Goal: Task Accomplishment & Management: Manage account settings

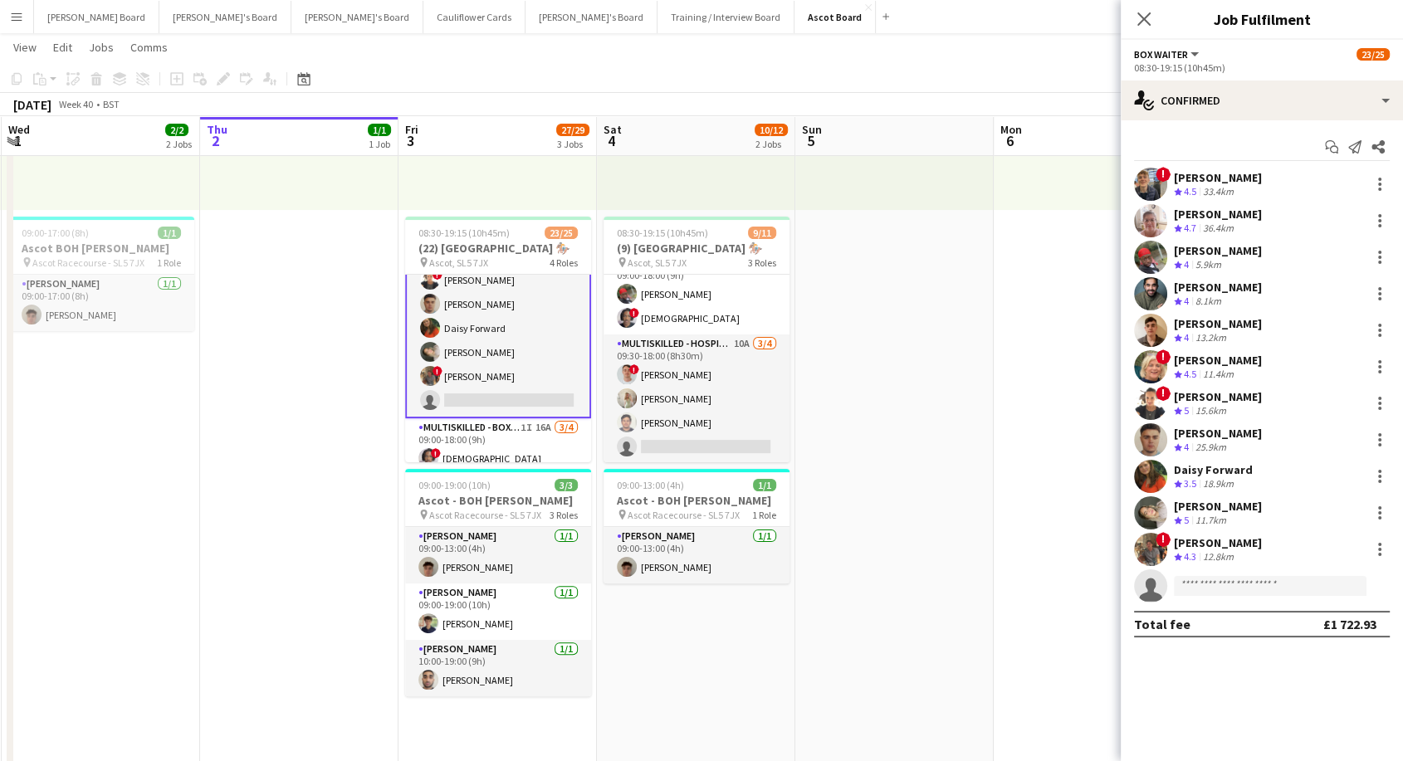
scroll to position [179, 0]
click at [511, 355] on app-card-role "BOX Waiter 20A [DATE] 08:30-19:15 (10h45m) ! [PERSON_NAME] [PERSON_NAME] [PERSO…" at bounding box center [498, 257] width 186 height 325
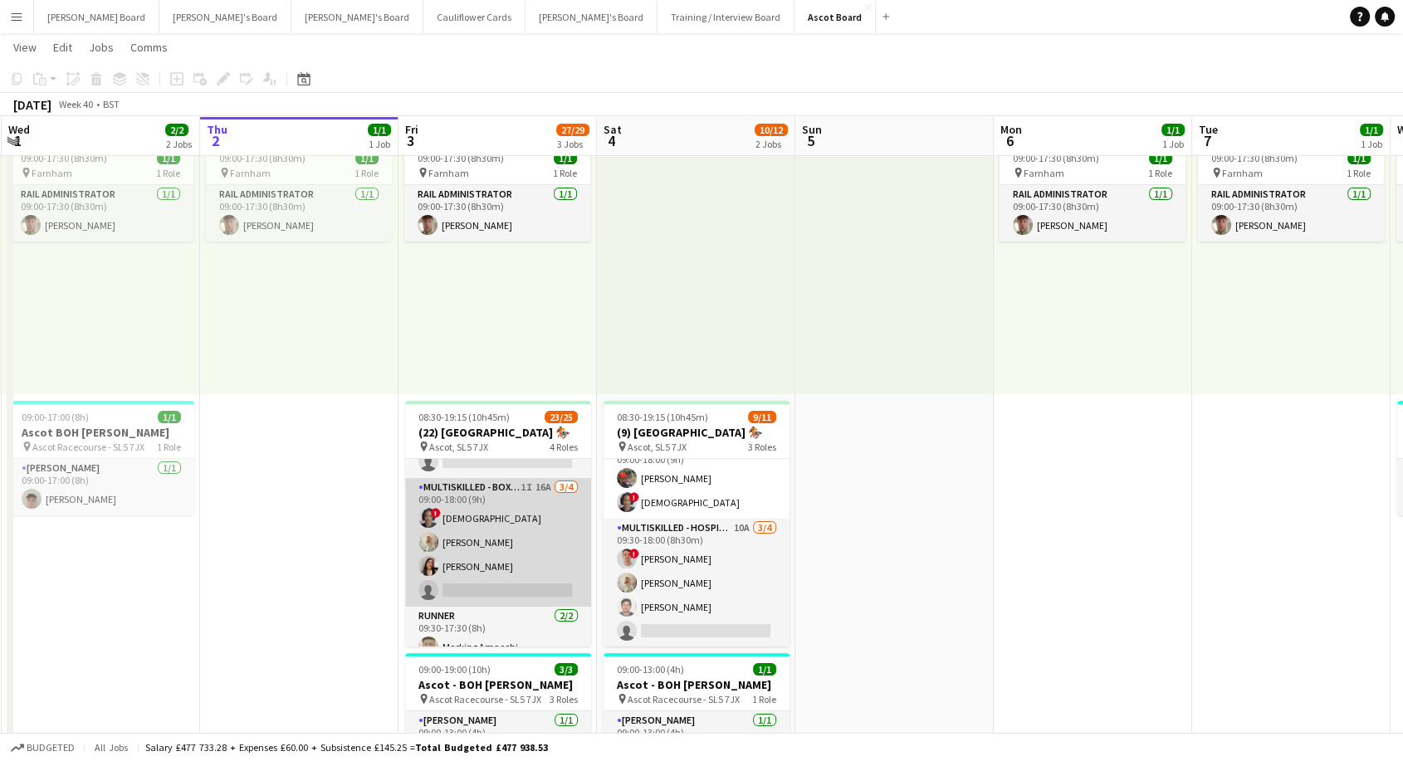
scroll to position [369, 0]
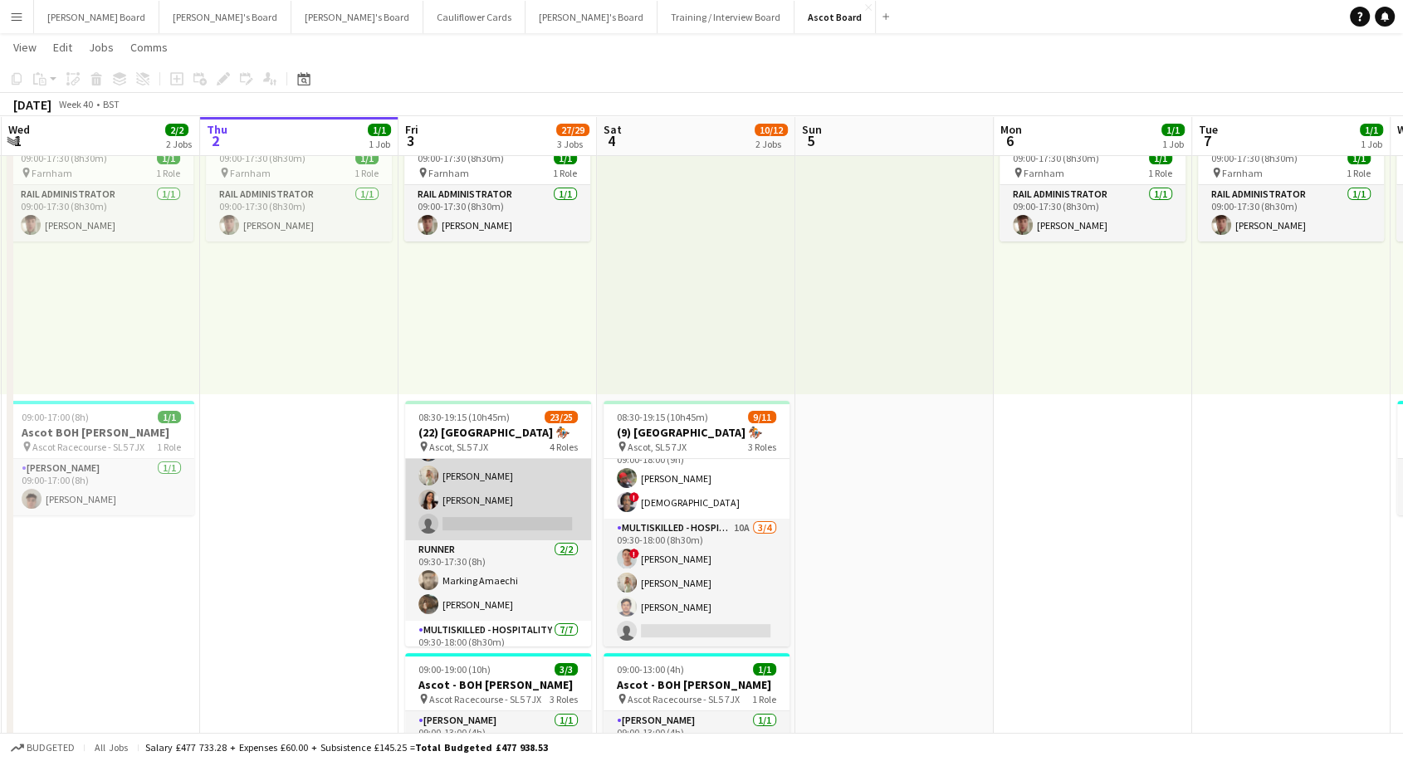
click at [506, 510] on app-card-role "Multiskilled - Boxes 1I 16A [DATE] 09:00-18:00 (9h) ! Mofe Soyibo [PERSON_NAME]…" at bounding box center [498, 476] width 186 height 129
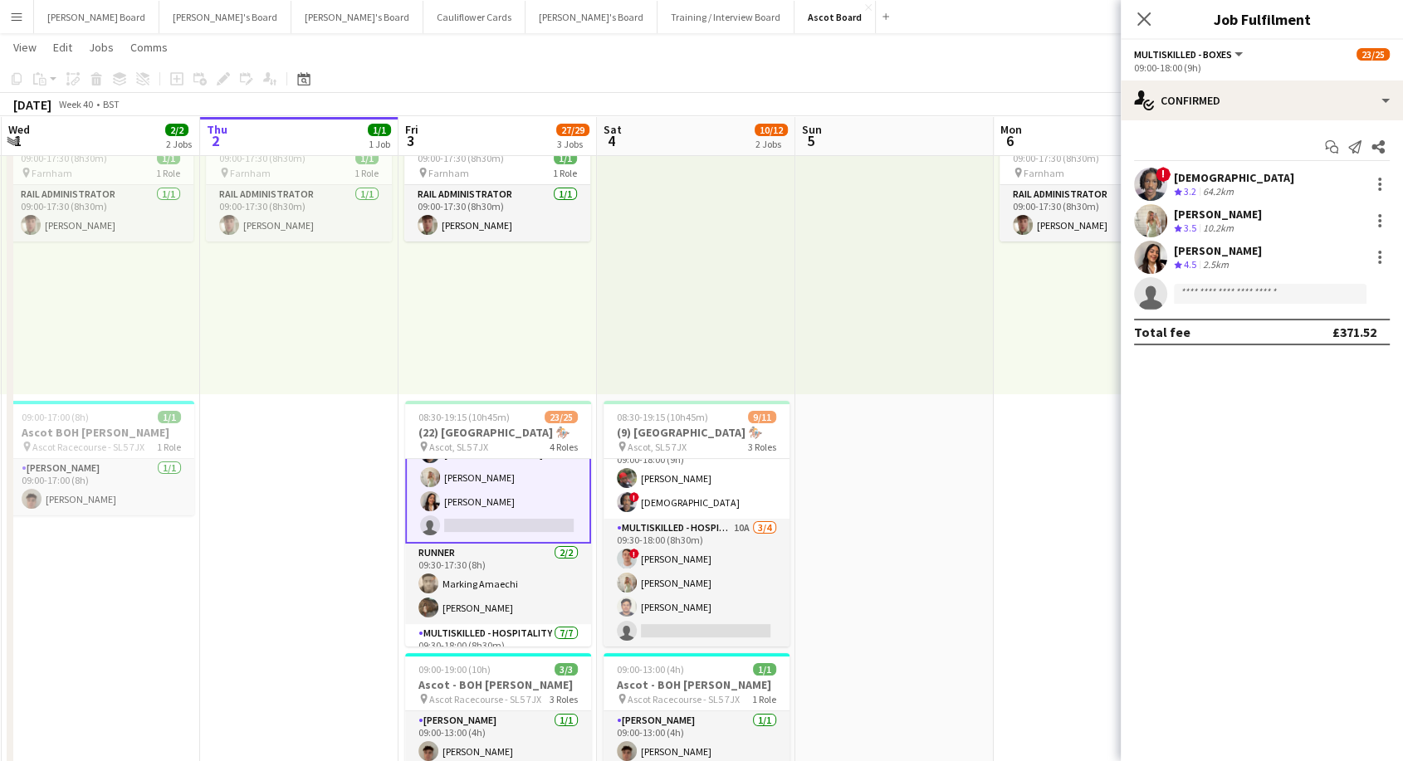
scroll to position [370, 0]
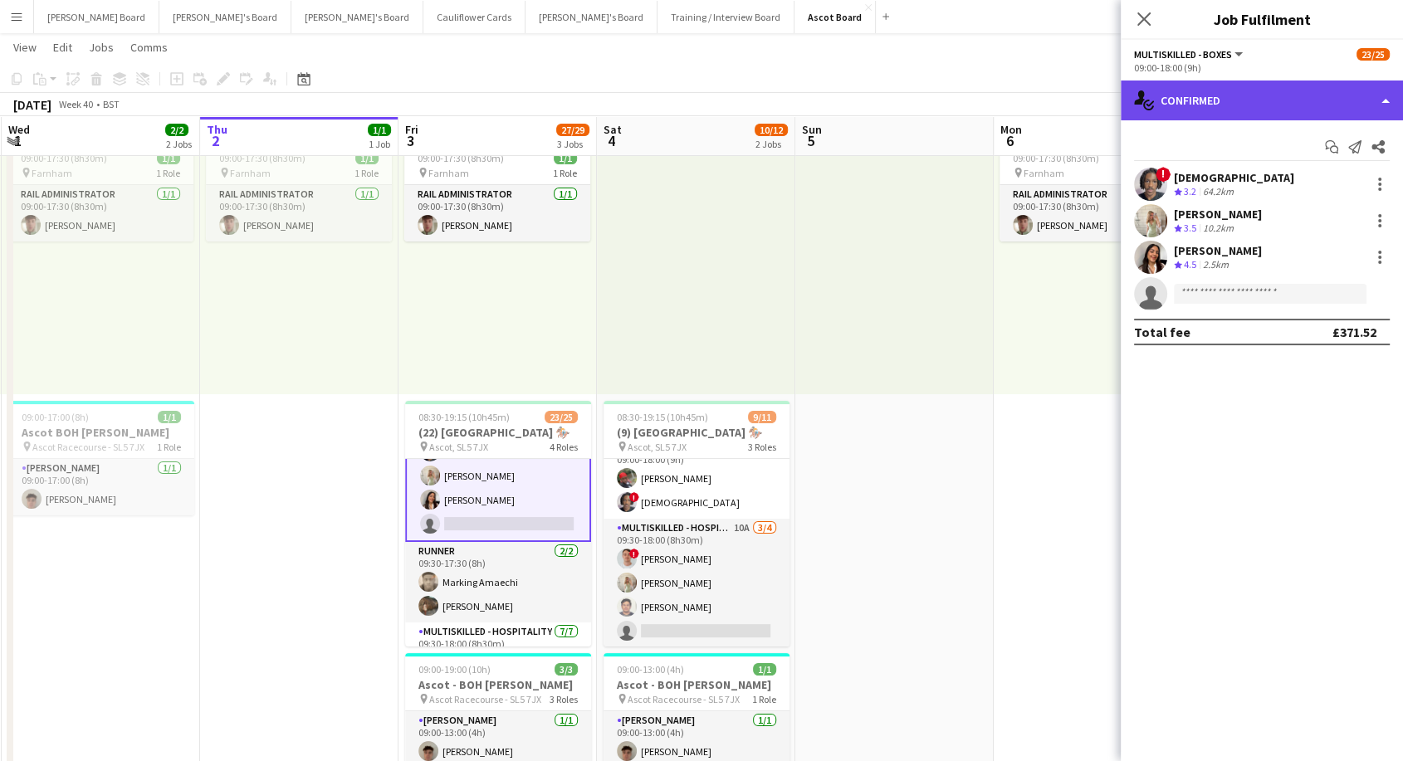
click at [1250, 86] on div "single-neutral-actions-check-2 Confirmed" at bounding box center [1262, 101] width 282 height 40
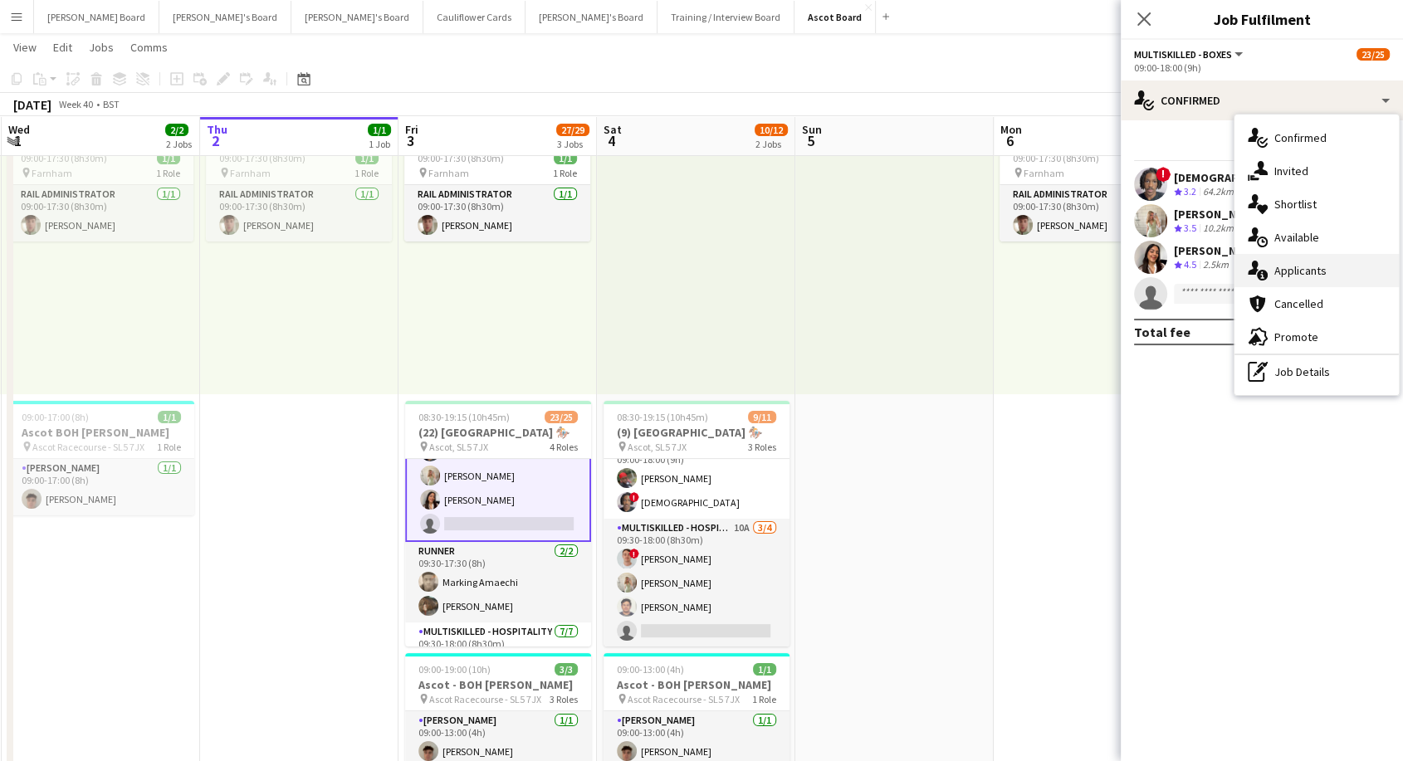
click at [1318, 271] on span "Applicants" at bounding box center [1300, 270] width 52 height 15
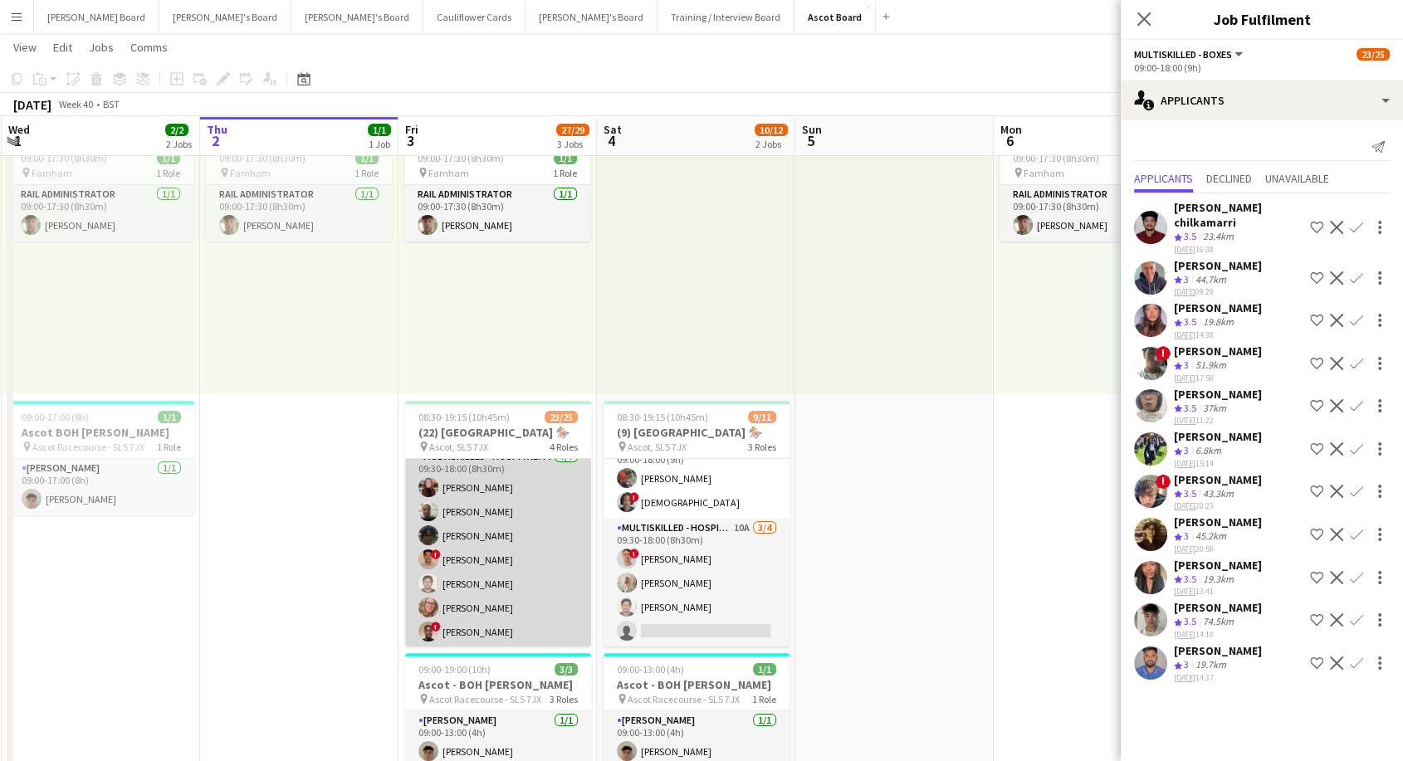
click at [525, 529] on app-card-role "Multiskilled - Hospitality [DATE] 09:30-18:00 (8h30m) [PERSON_NAME] [PERSON_NAM…" at bounding box center [498, 548] width 186 height 201
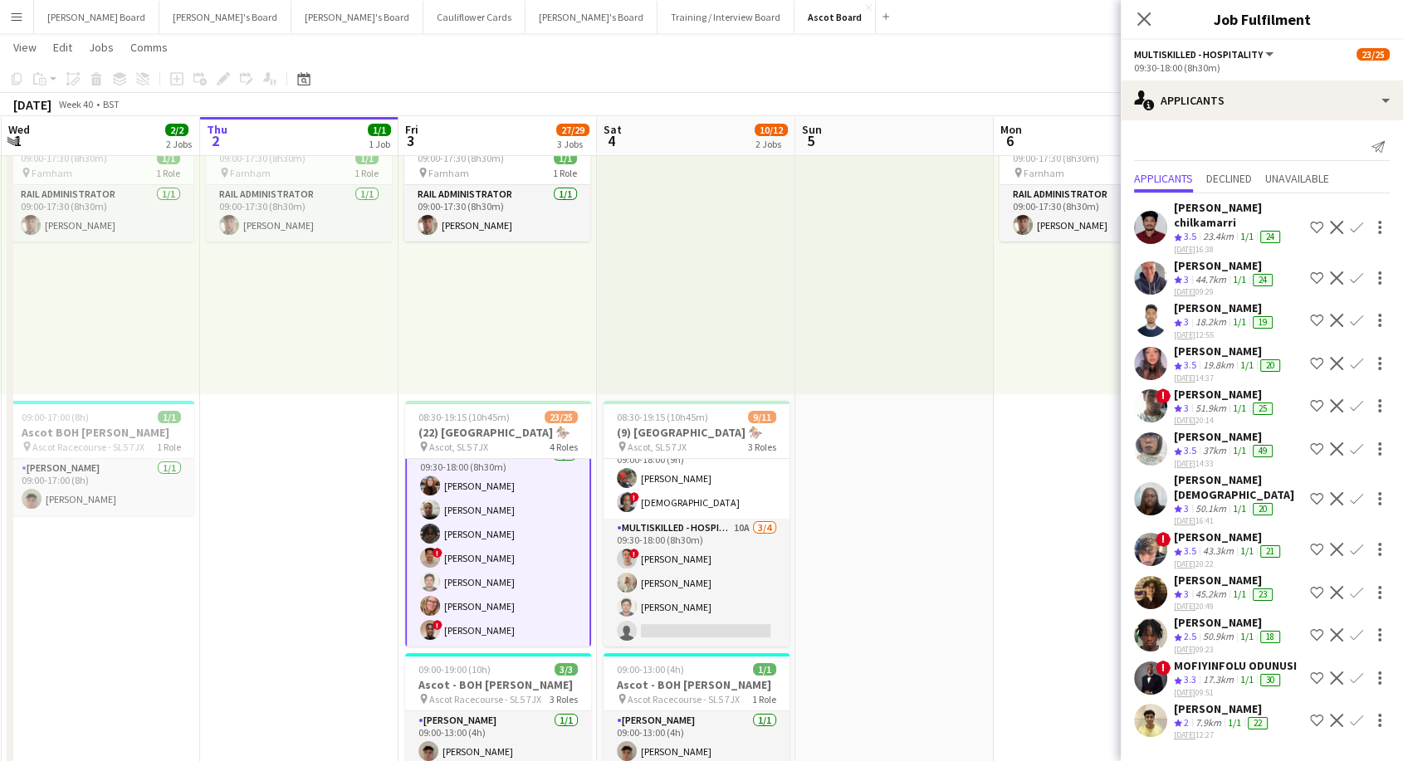
scroll to position [545, 0]
click at [1230, 344] on div "[PERSON_NAME]" at bounding box center [1229, 351] width 110 height 15
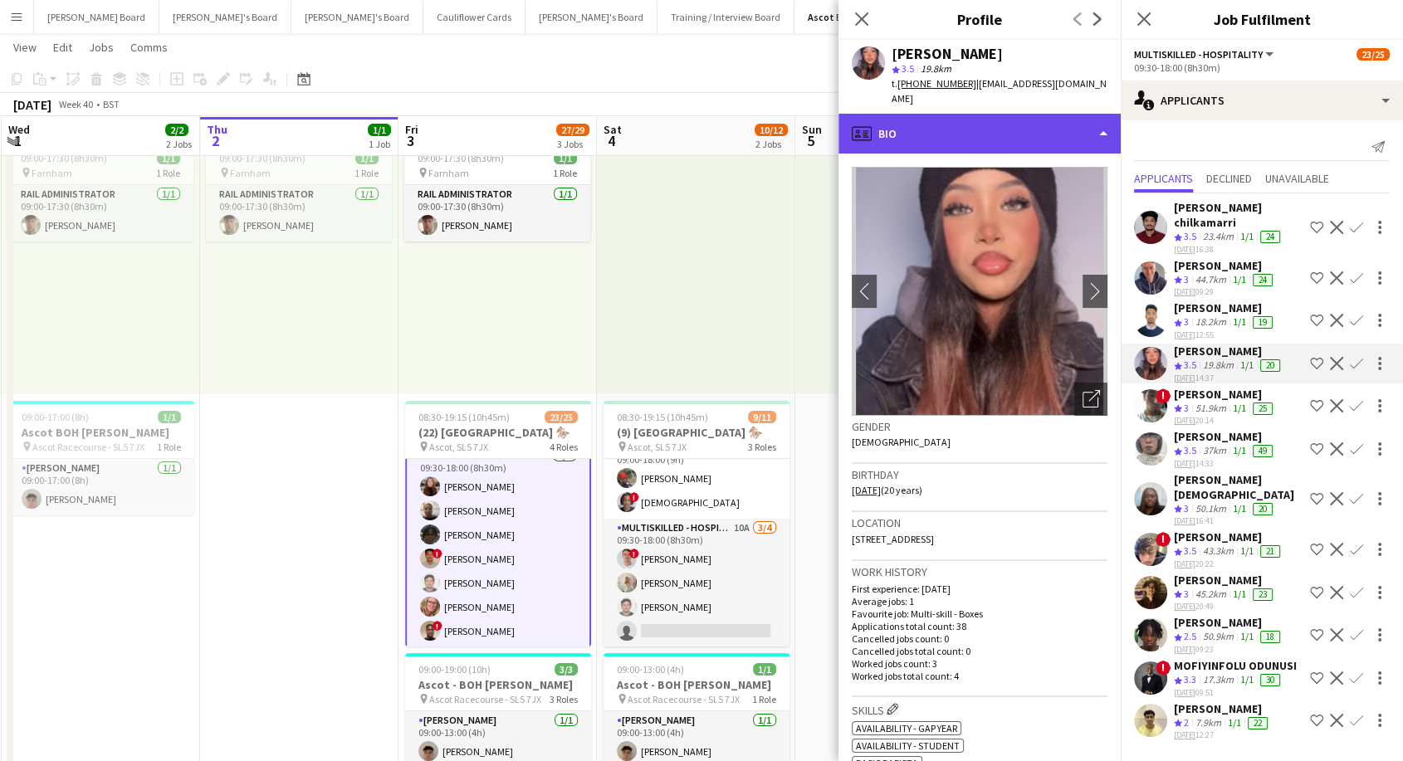
click at [936, 120] on div "profile Bio" at bounding box center [980, 134] width 282 height 40
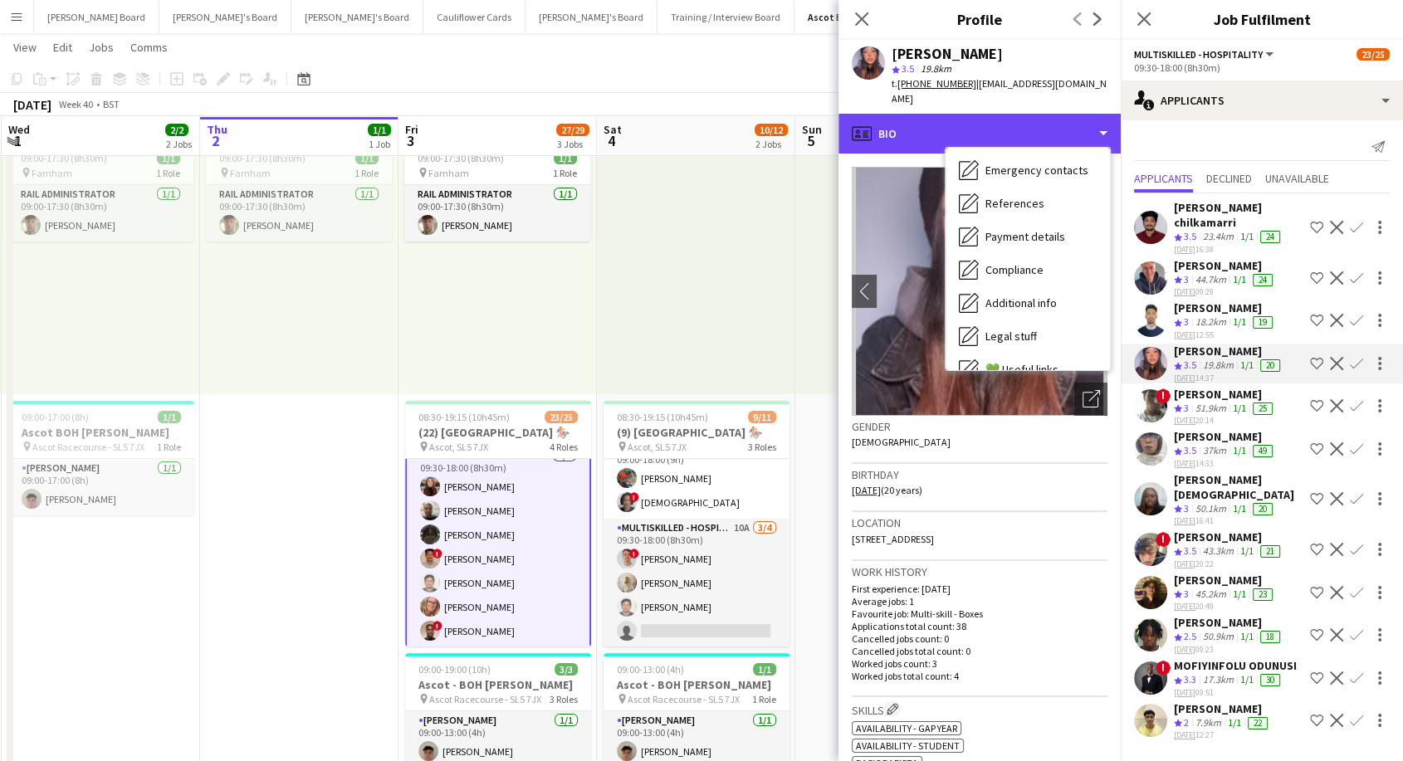
scroll to position [255, 0]
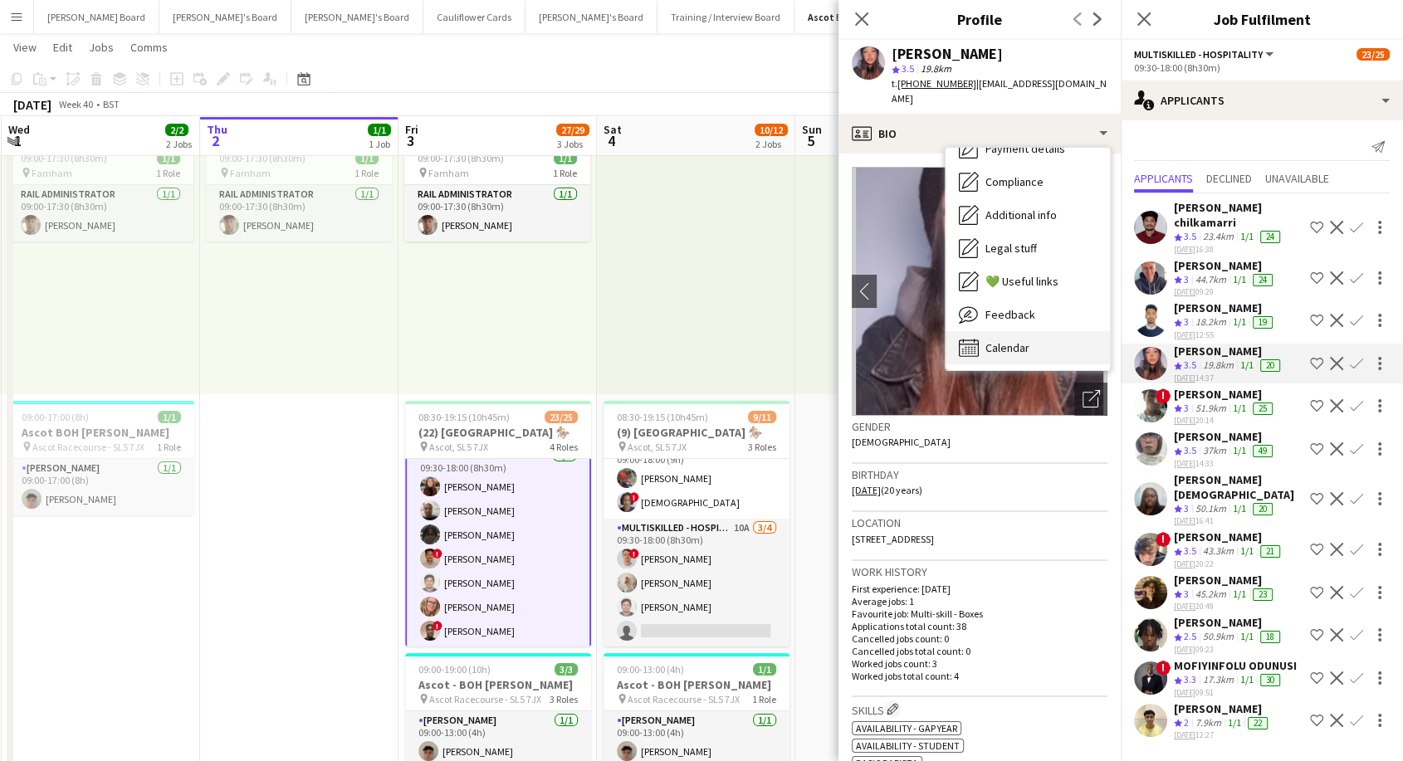
click at [1036, 333] on div "Calendar Calendar" at bounding box center [1028, 347] width 164 height 33
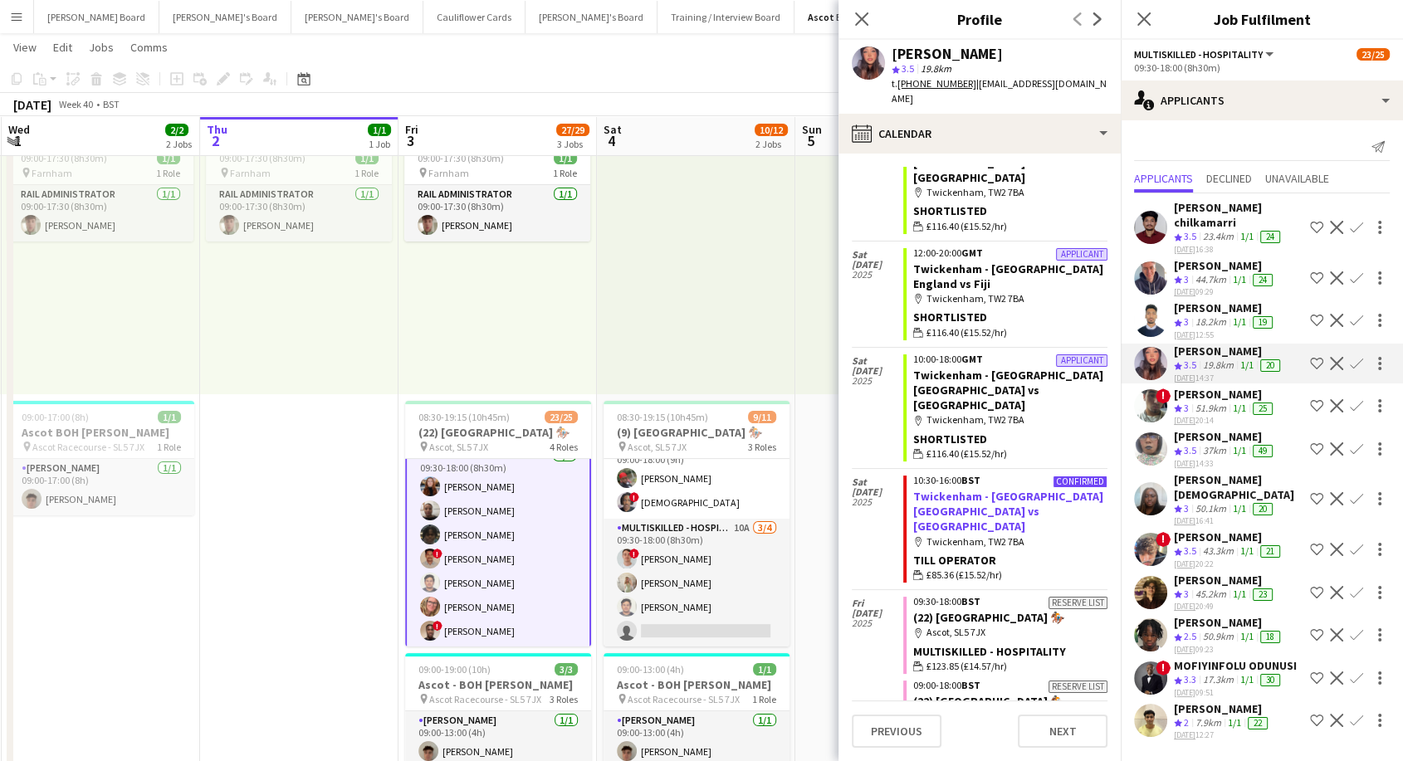
scroll to position [184, 0]
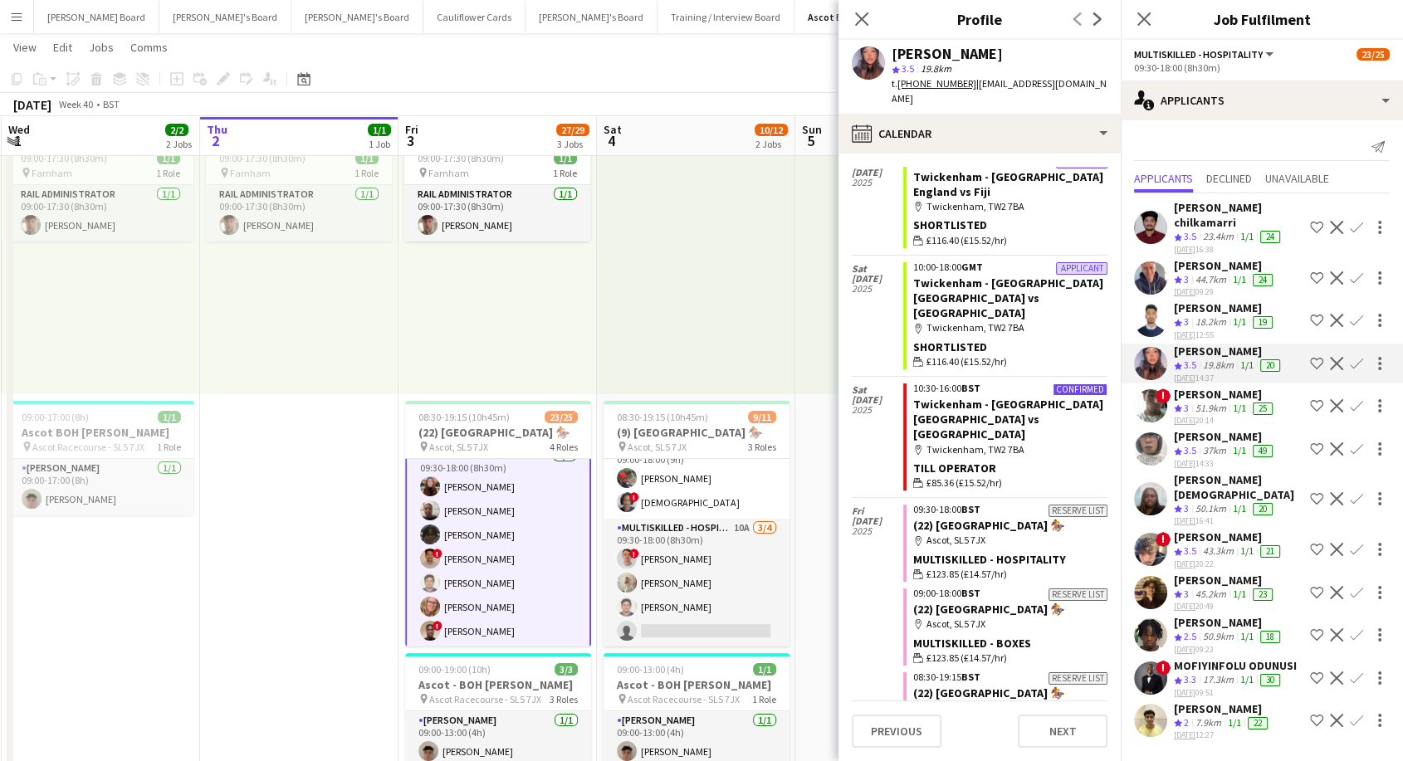
click at [1362, 357] on app-icon "Confirm" at bounding box center [1356, 363] width 13 height 13
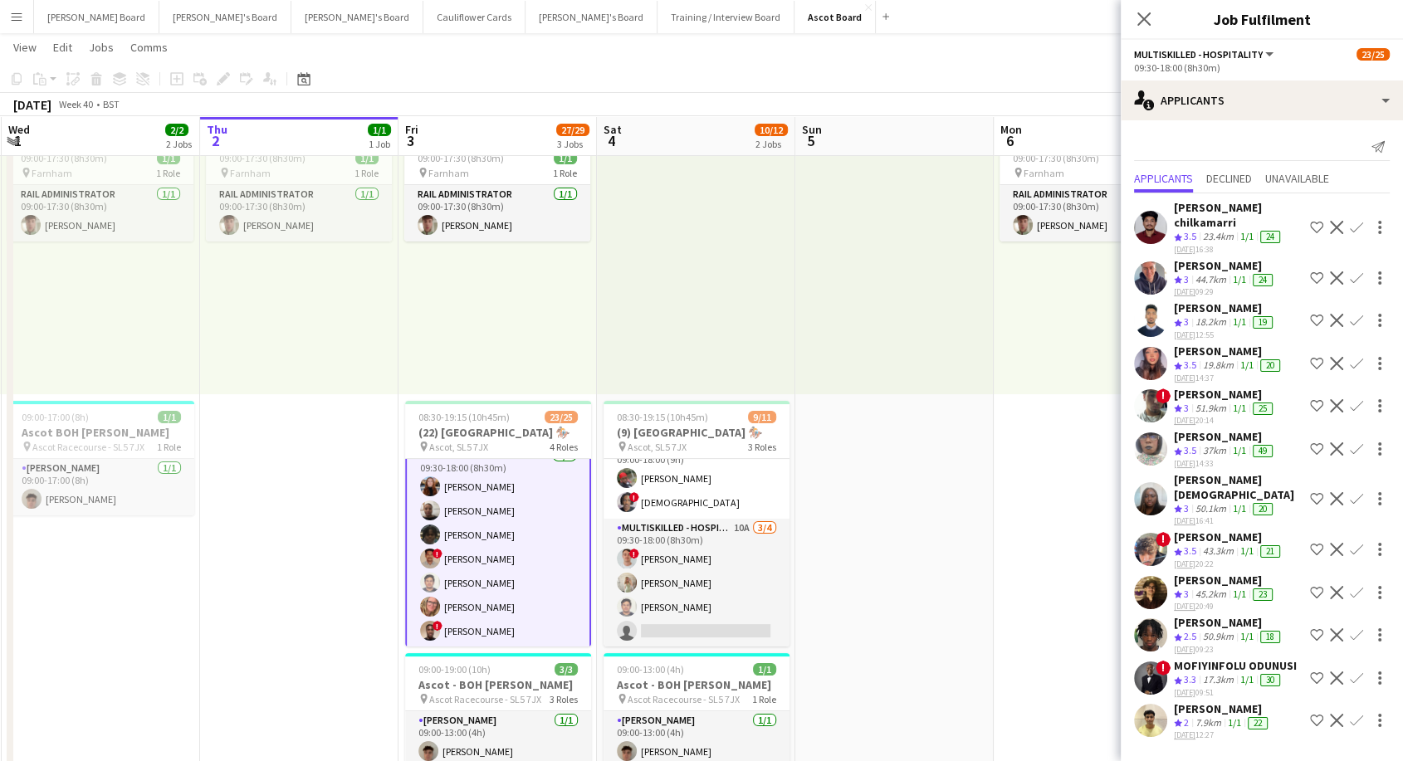
click at [1360, 357] on app-icon "Confirm" at bounding box center [1356, 363] width 13 height 13
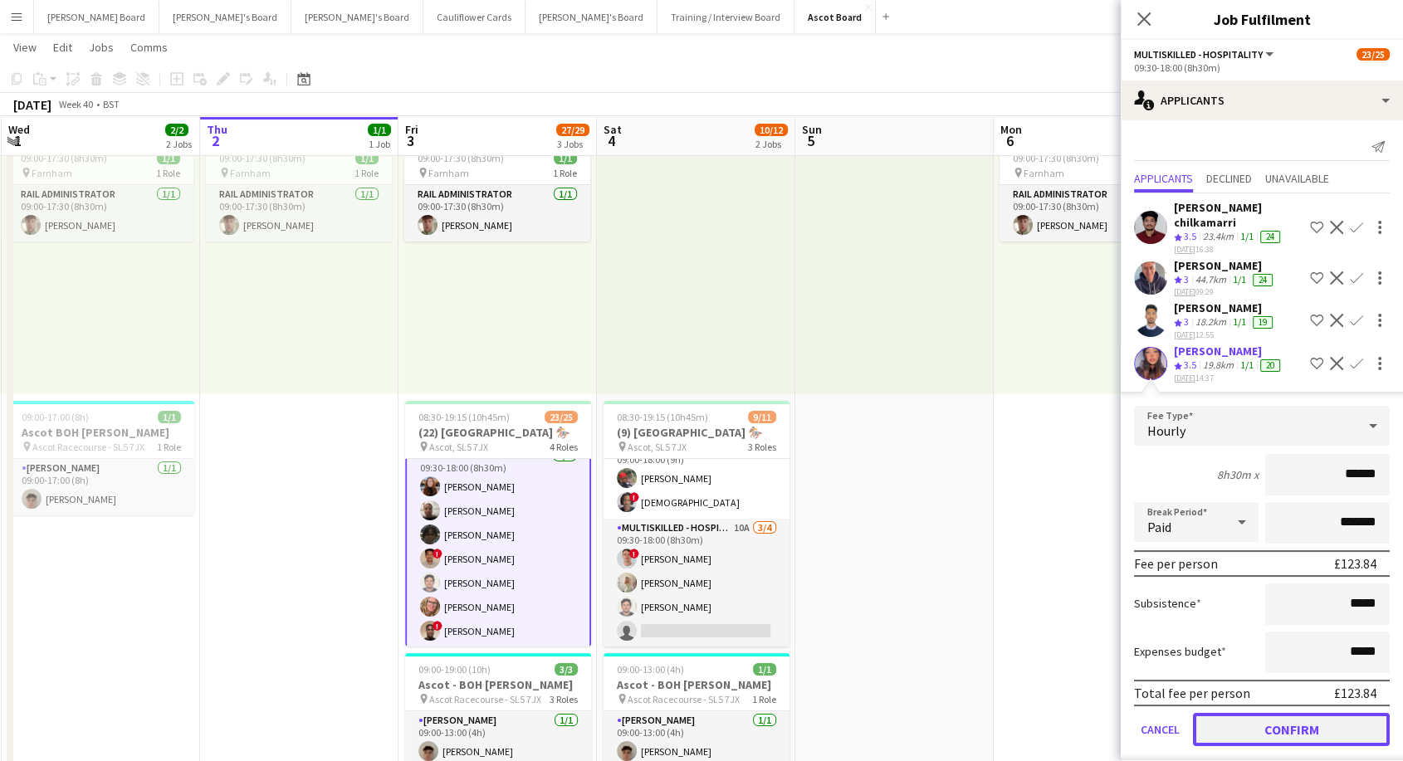
click at [1331, 713] on button "Confirm" at bounding box center [1291, 729] width 197 height 33
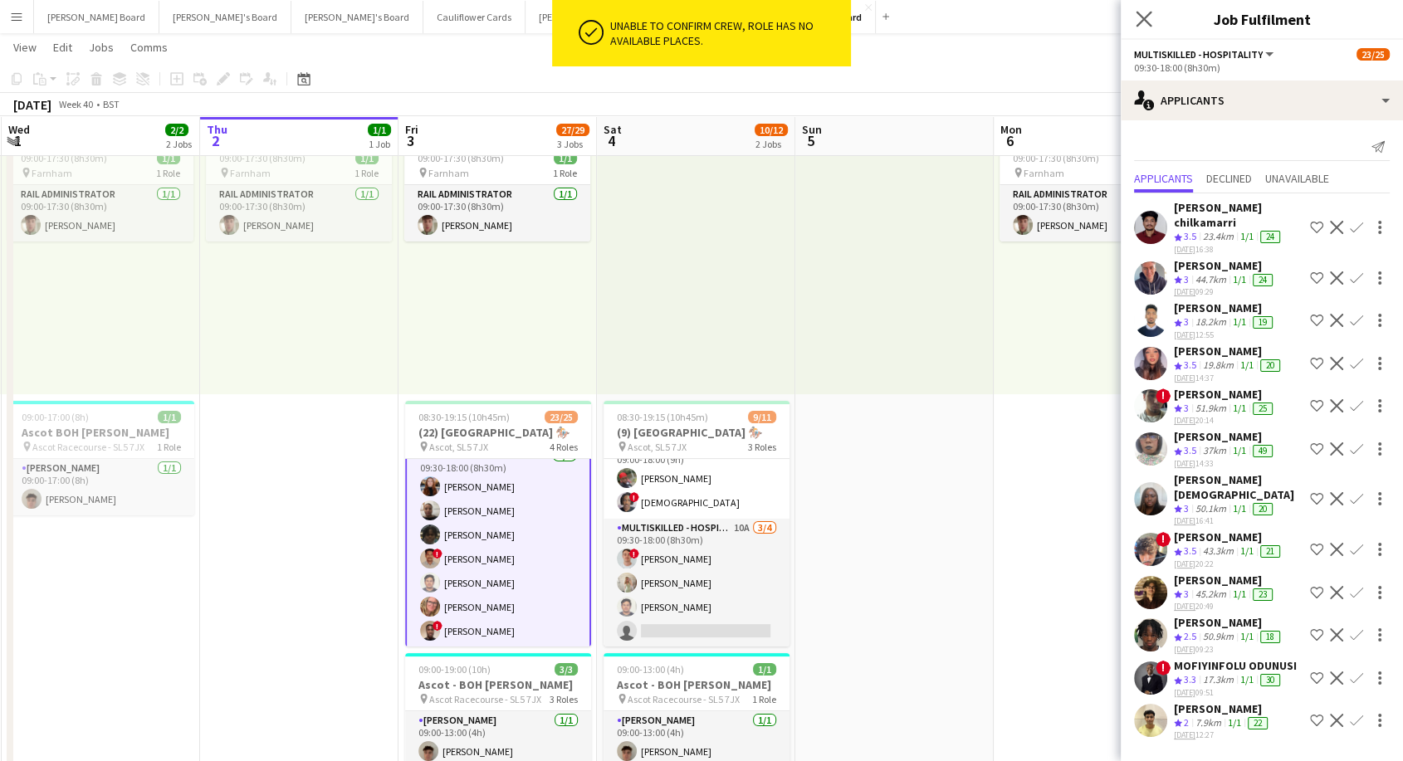
click at [1153, 19] on app-icon "Close pop-in" at bounding box center [1144, 19] width 24 height 24
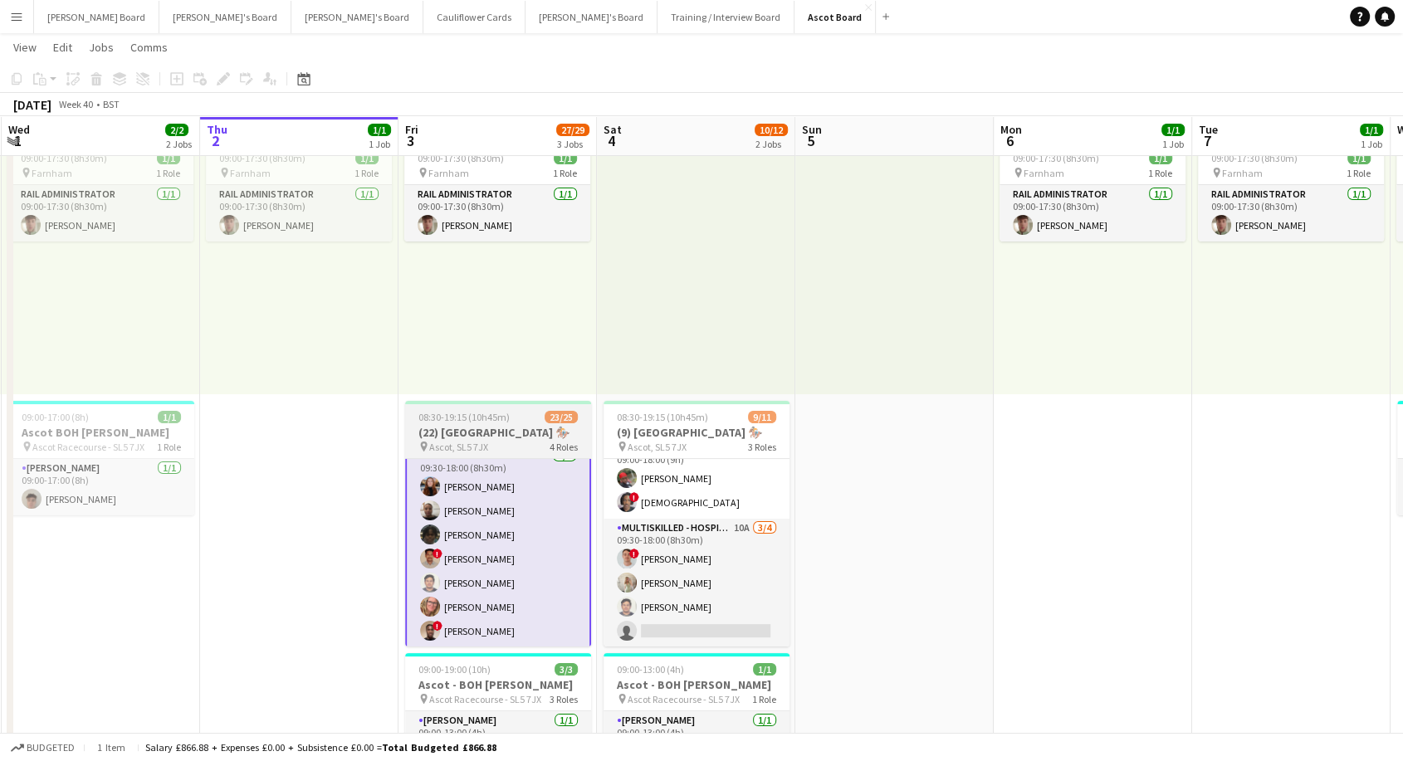
drag, startPoint x: 445, startPoint y: 433, endPoint x: 459, endPoint y: 427, distance: 15.6
click at [446, 433] on h3 "(22) [GEOGRAPHIC_DATA] 🏇🏼" at bounding box center [498, 432] width 186 height 15
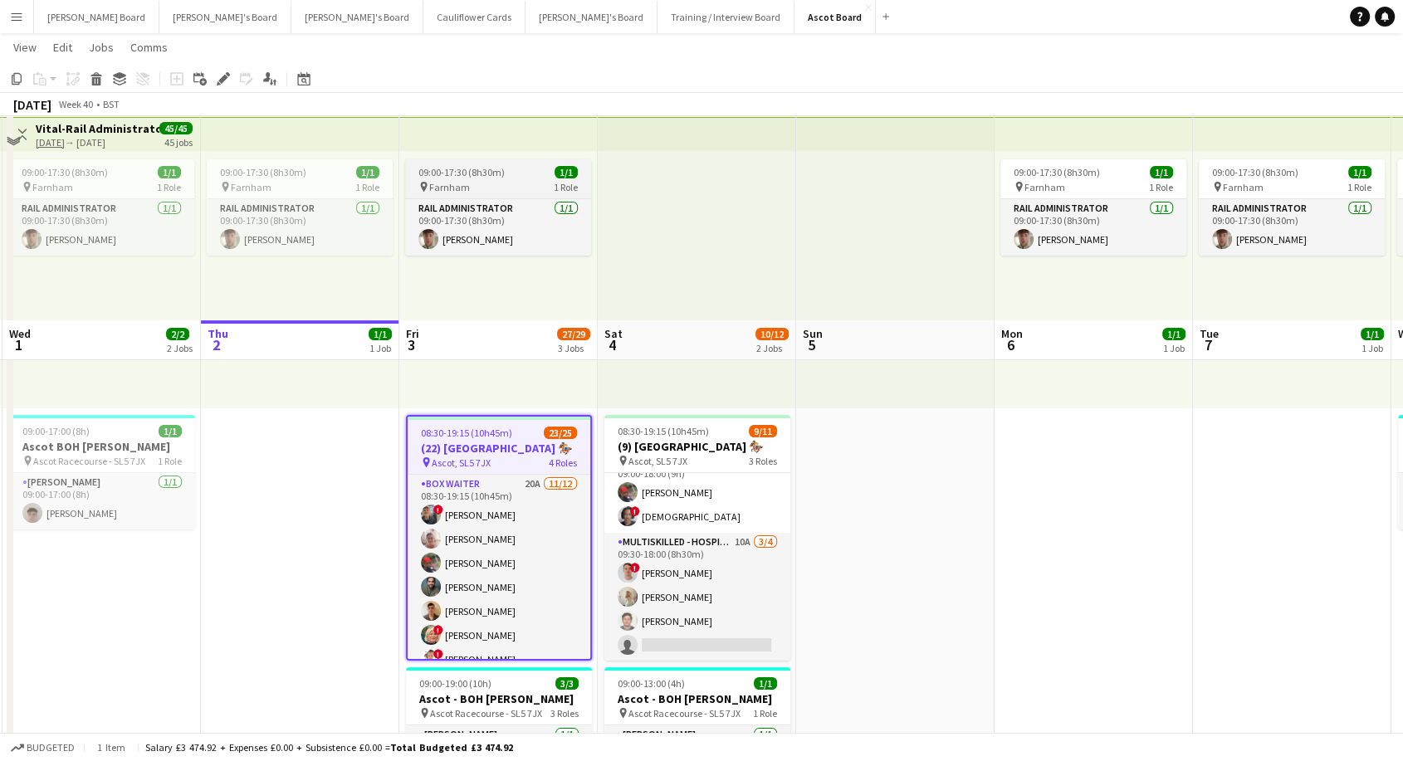
scroll to position [0, 0]
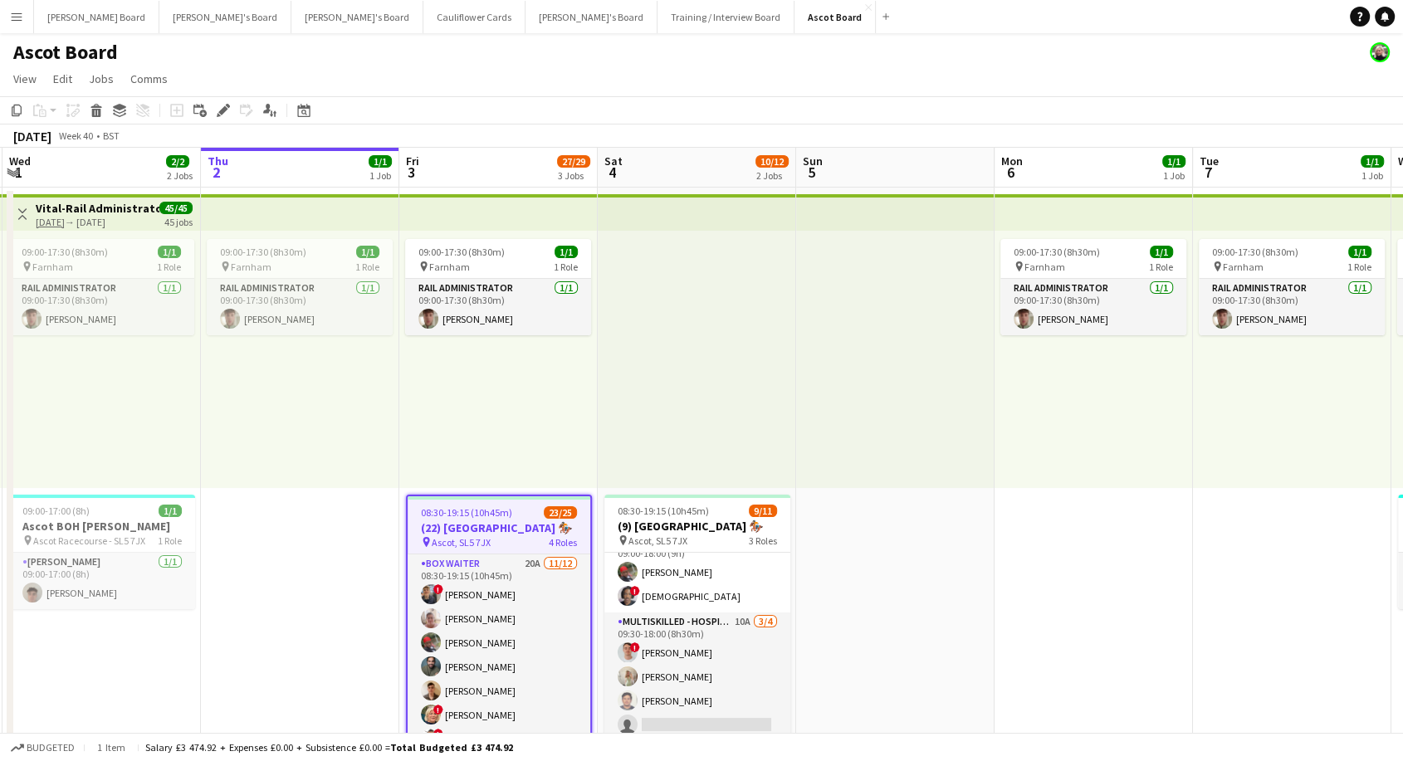
click at [448, 510] on span "08:30-19:15 (10h45m)" at bounding box center [466, 512] width 91 height 12
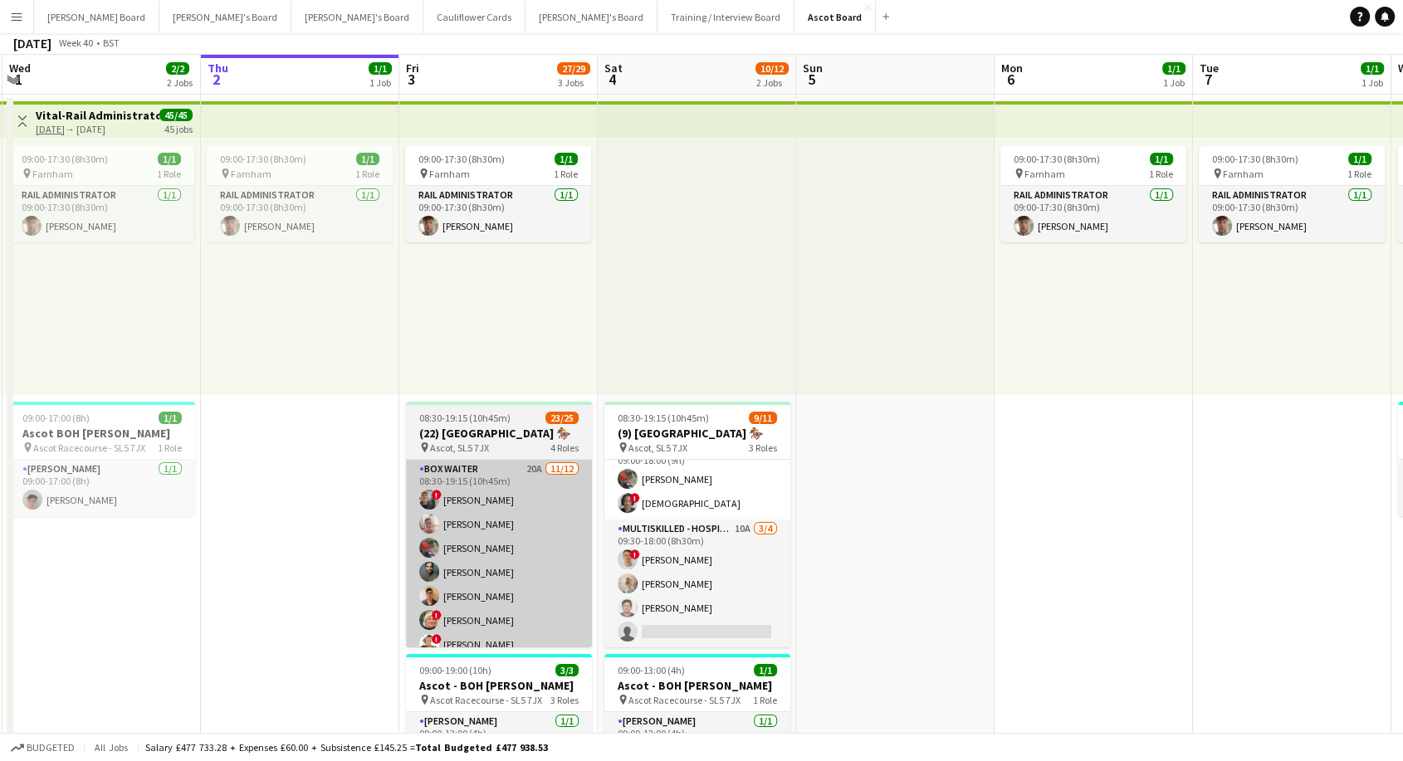
scroll to position [184, 0]
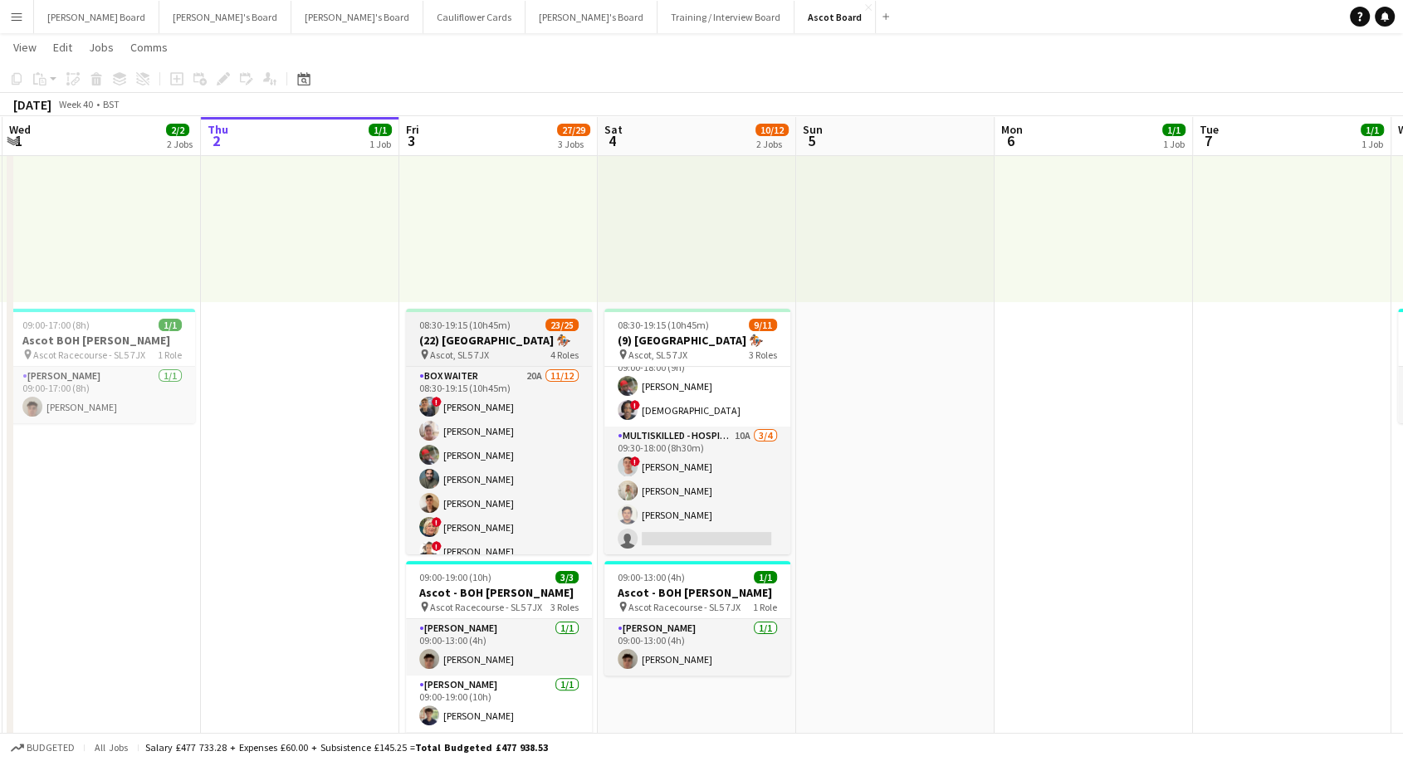
click at [495, 331] on app-job-card "08:30-19:15 (10h45m) 23/25 (22) [GEOGRAPHIC_DATA] 🏇🏼 pin Ascot, SL5 7JX 4 Roles…" at bounding box center [499, 432] width 186 height 246
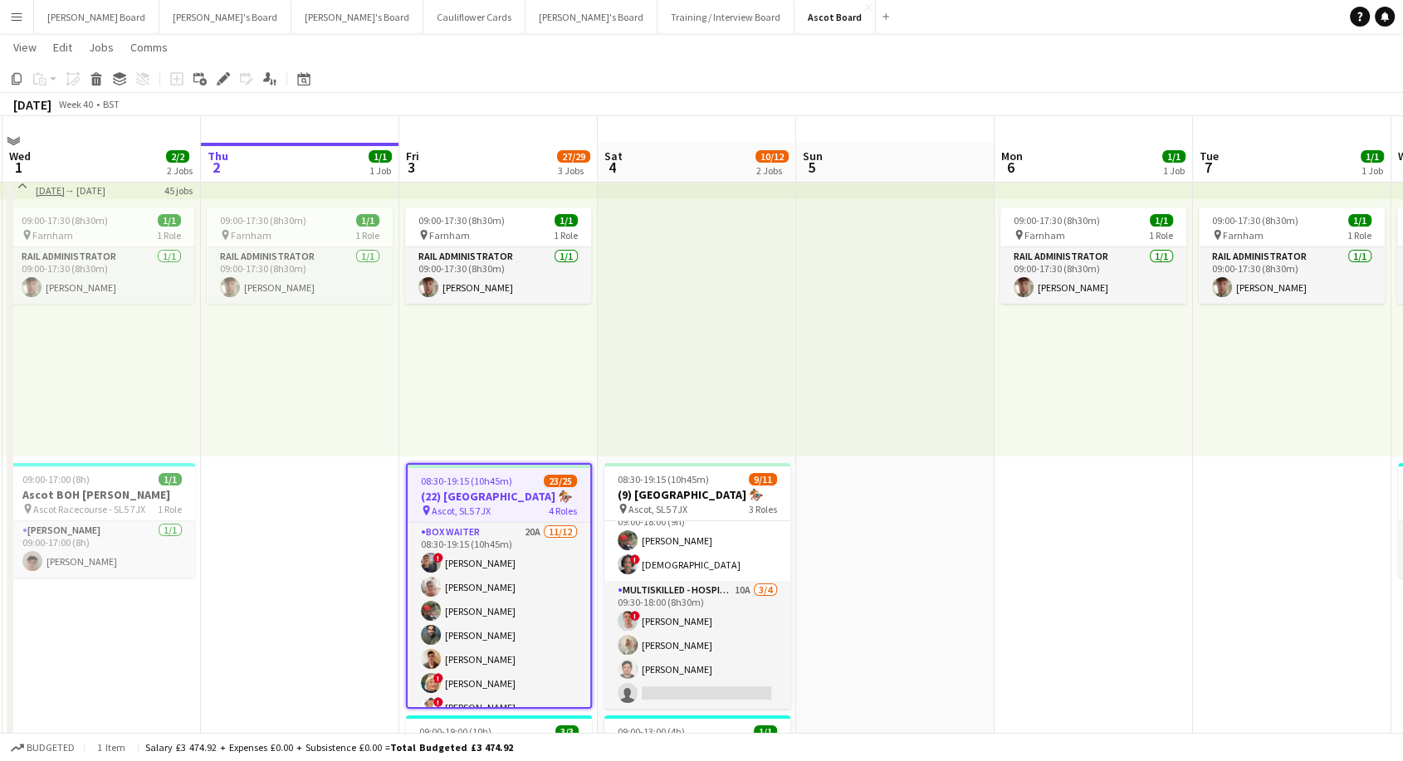
scroll to position [0, 0]
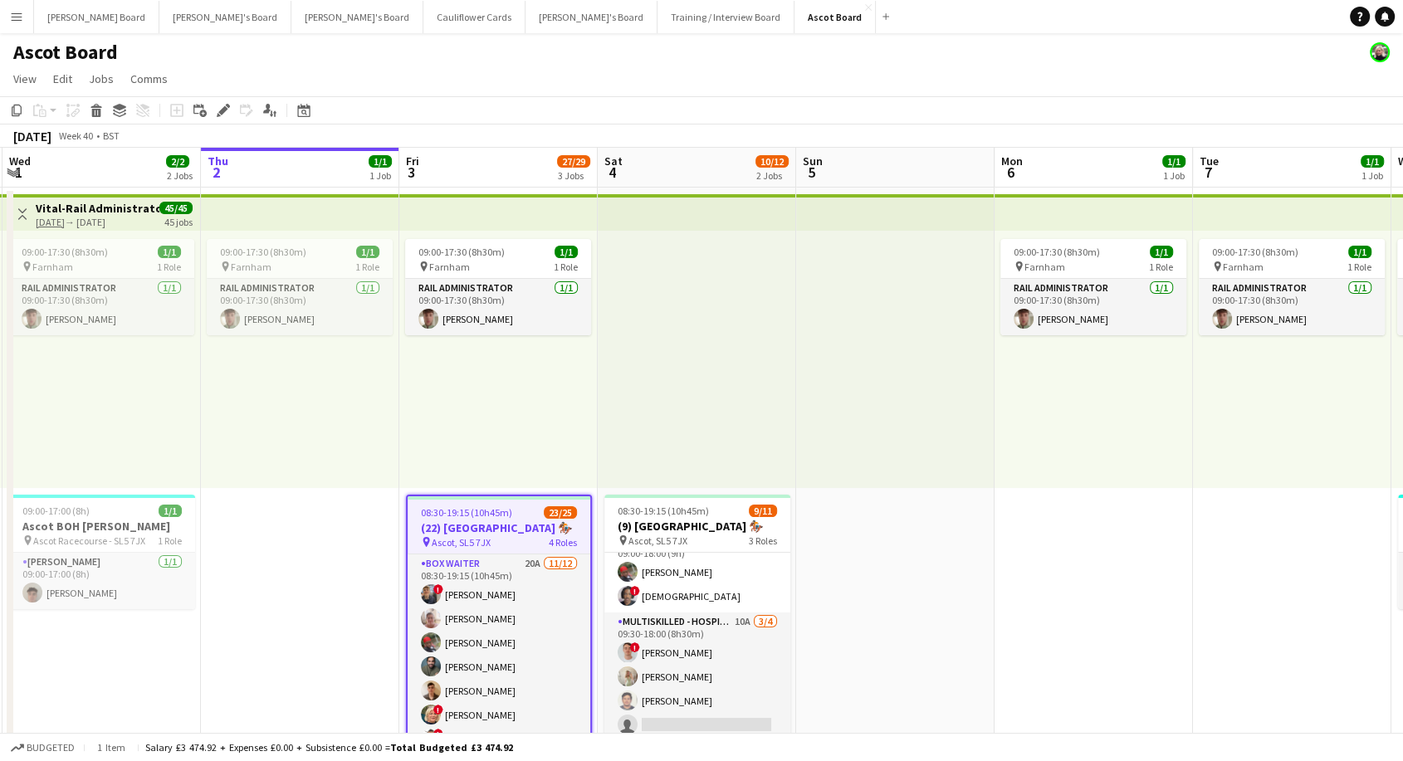
click at [513, 515] on div "08:30-19:15 (10h45m) 23/25" at bounding box center [499, 512] width 183 height 12
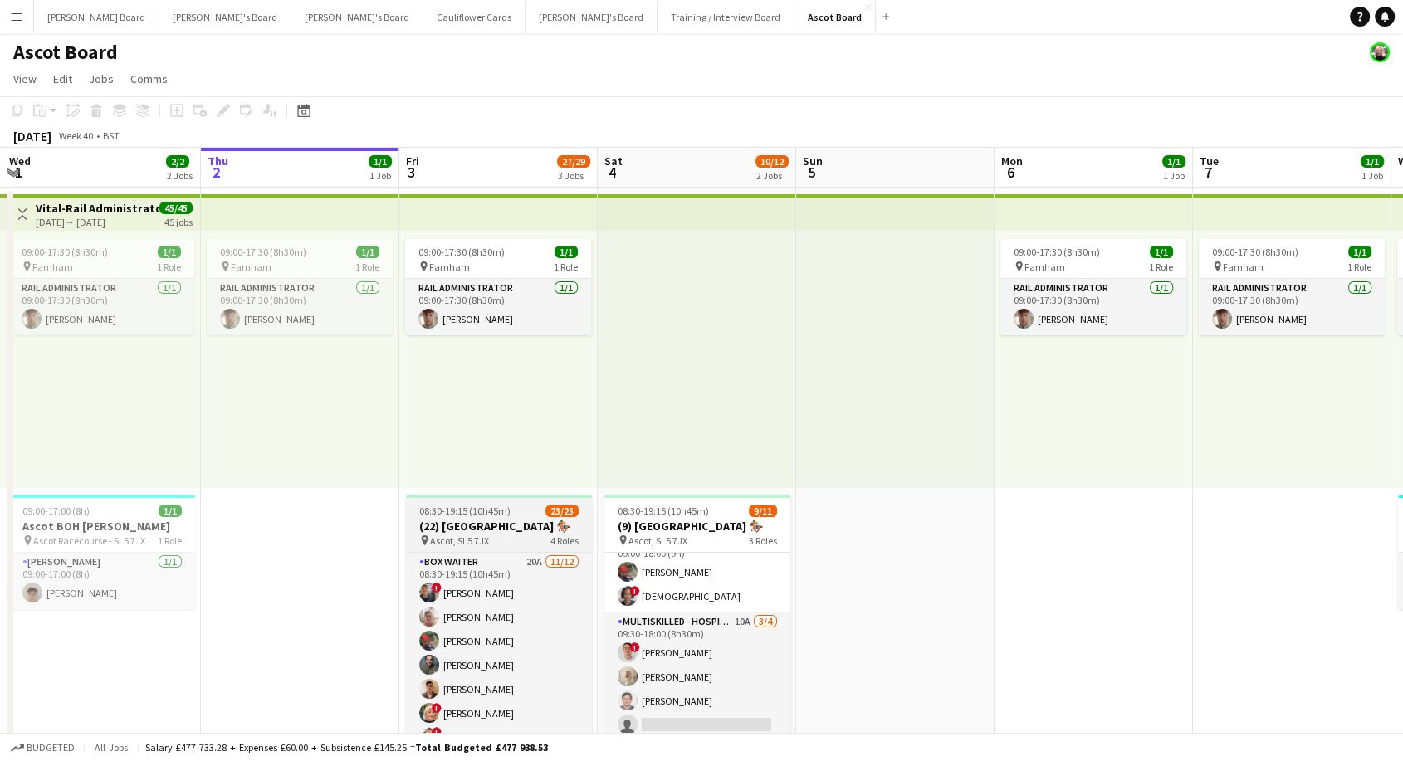
click at [501, 513] on span "08:30-19:15 (10h45m)" at bounding box center [464, 511] width 91 height 12
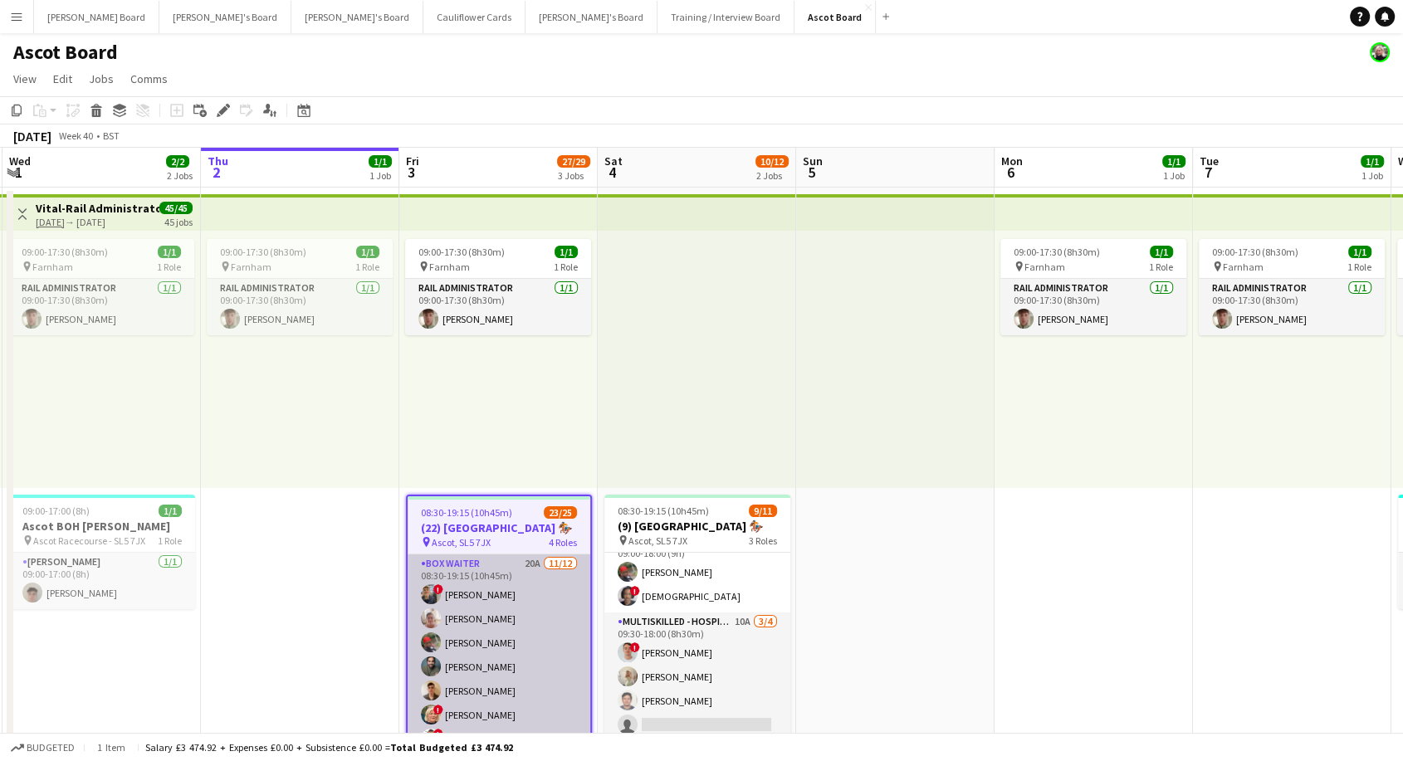
click at [508, 586] on app-card-role "BOX Waiter 20A [DATE] 08:30-19:15 (10h45m) ! [PERSON_NAME] [PERSON_NAME] [PERSO…" at bounding box center [499, 715] width 183 height 321
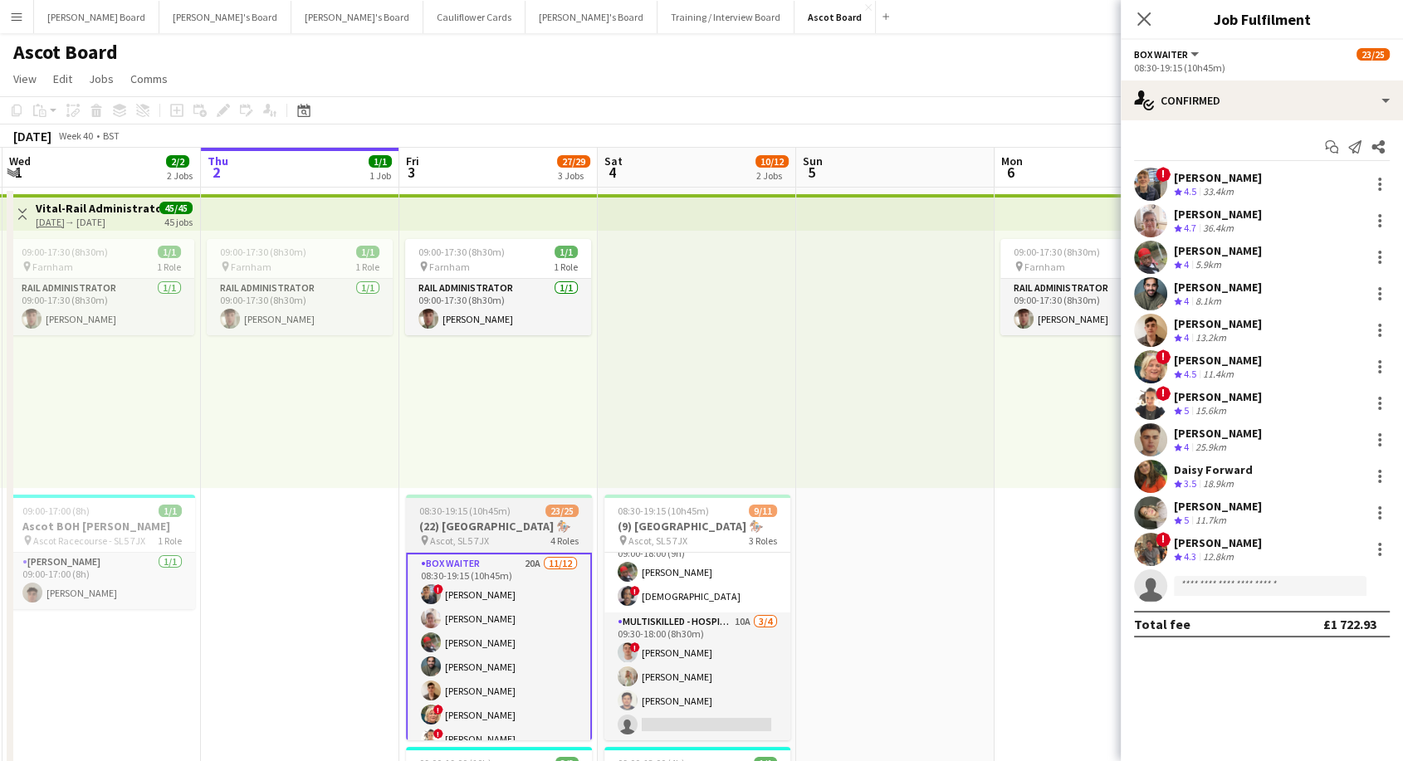
click at [496, 526] on h3 "(22) [GEOGRAPHIC_DATA] 🏇🏼" at bounding box center [499, 526] width 186 height 15
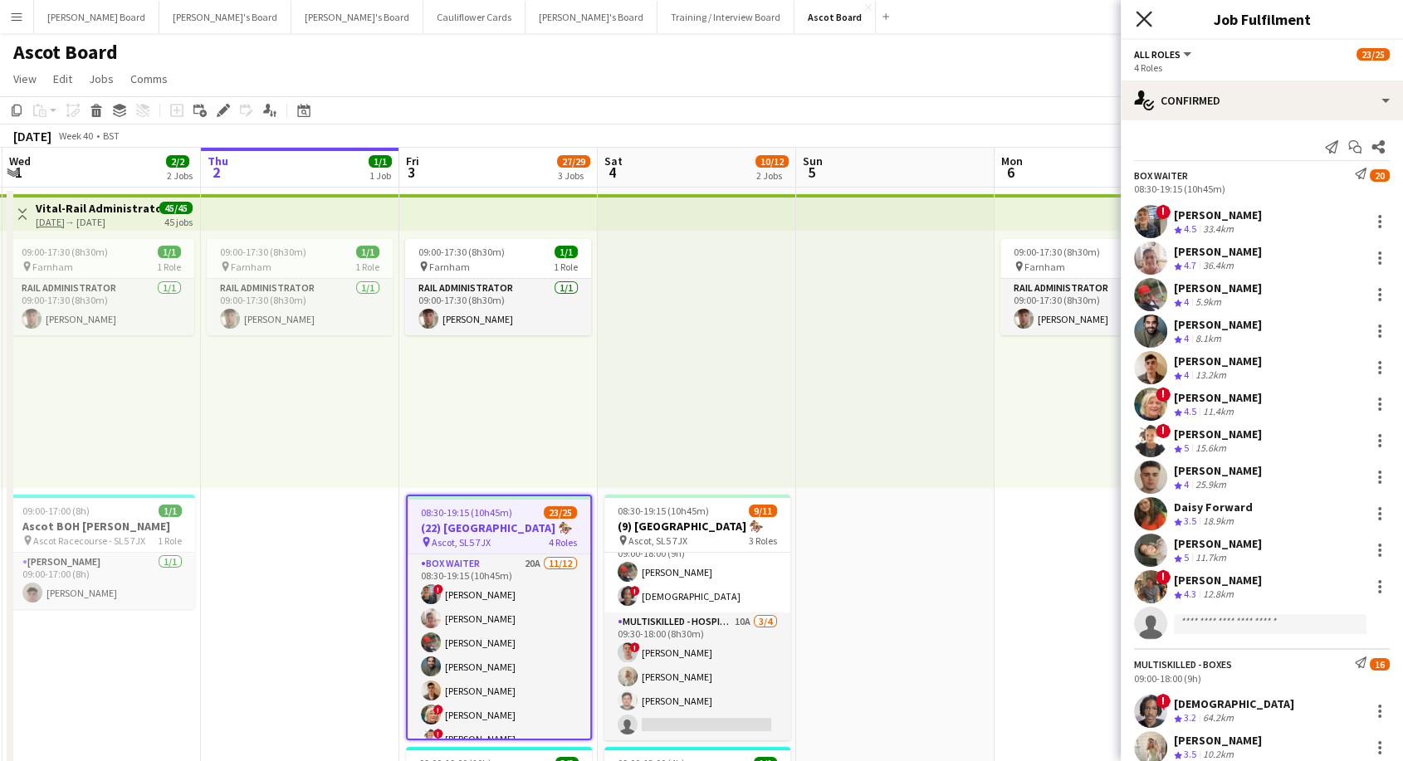
click at [1142, 15] on icon "Close pop-in" at bounding box center [1144, 19] width 16 height 16
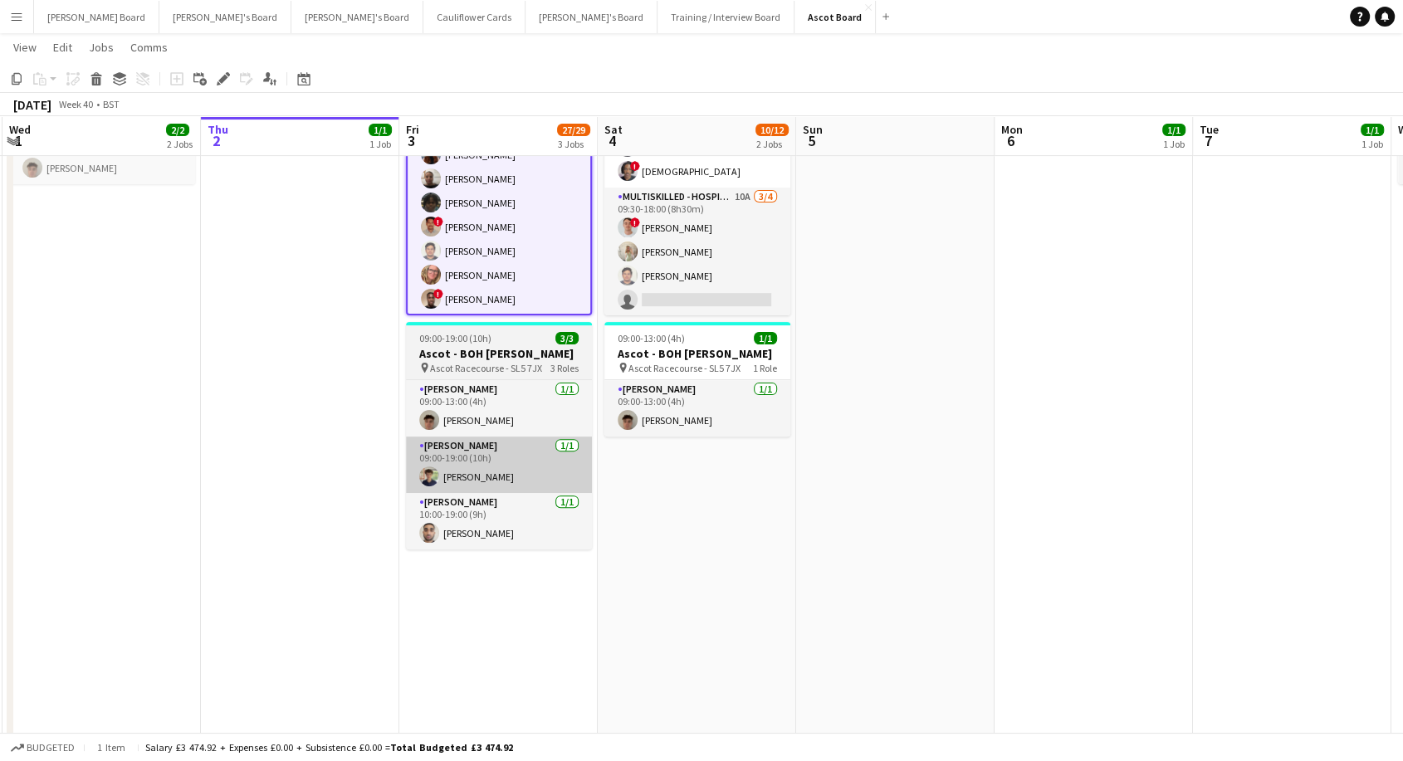
scroll to position [369, 0]
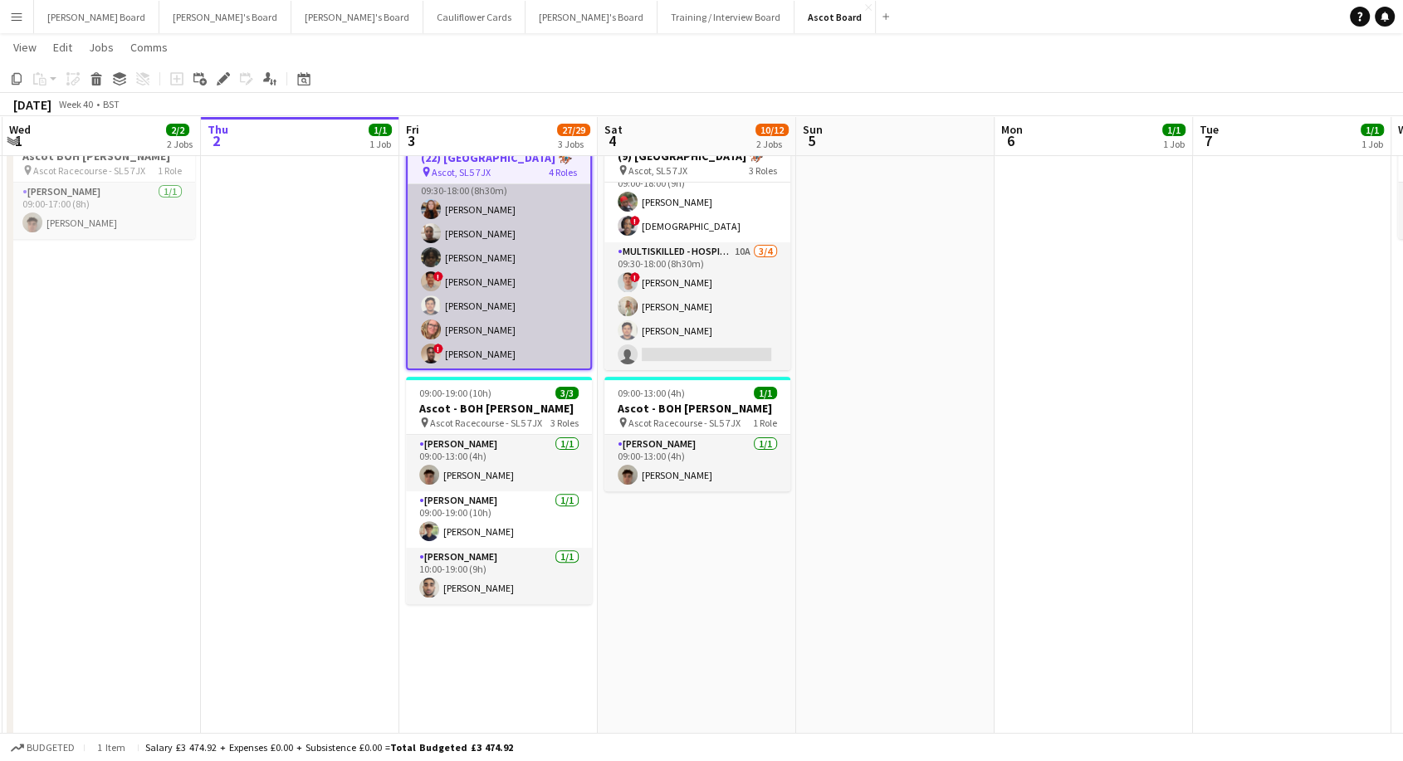
click at [518, 294] on app-card-role "Multiskilled - Hospitality [DATE] 09:30-18:00 (8h30m) [PERSON_NAME] [PERSON_NAM…" at bounding box center [499, 269] width 183 height 201
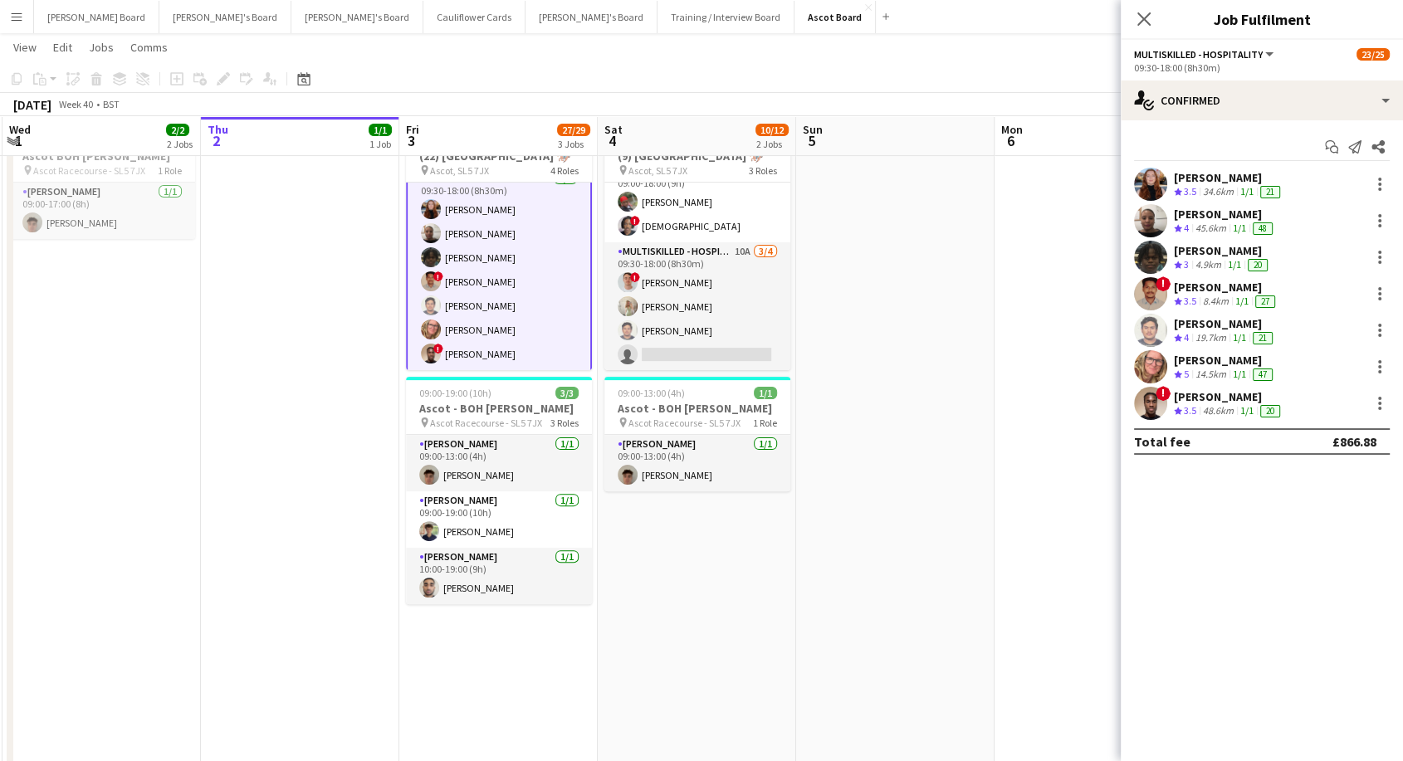
scroll to position [546, 0]
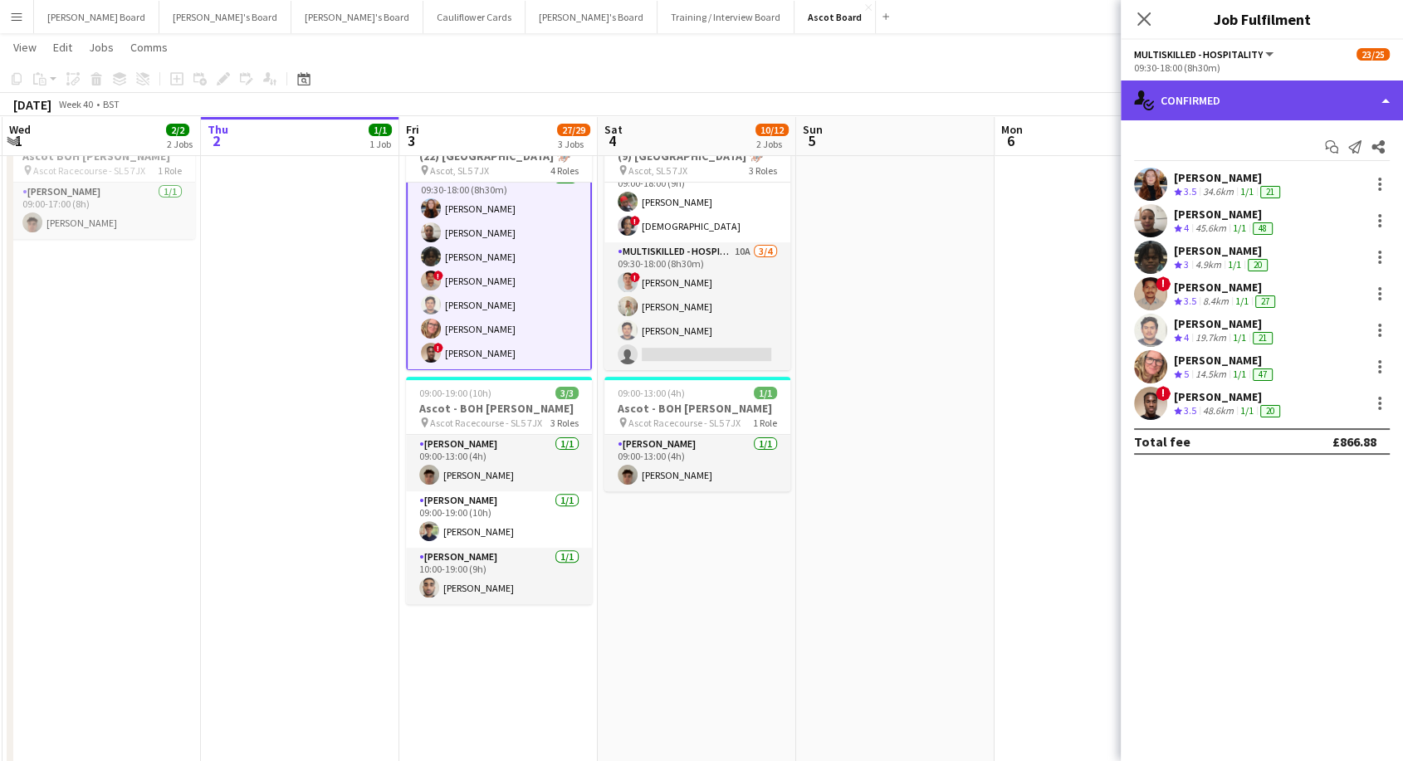
click at [1255, 100] on div "single-neutral-actions-check-2 Confirmed" at bounding box center [1262, 101] width 282 height 40
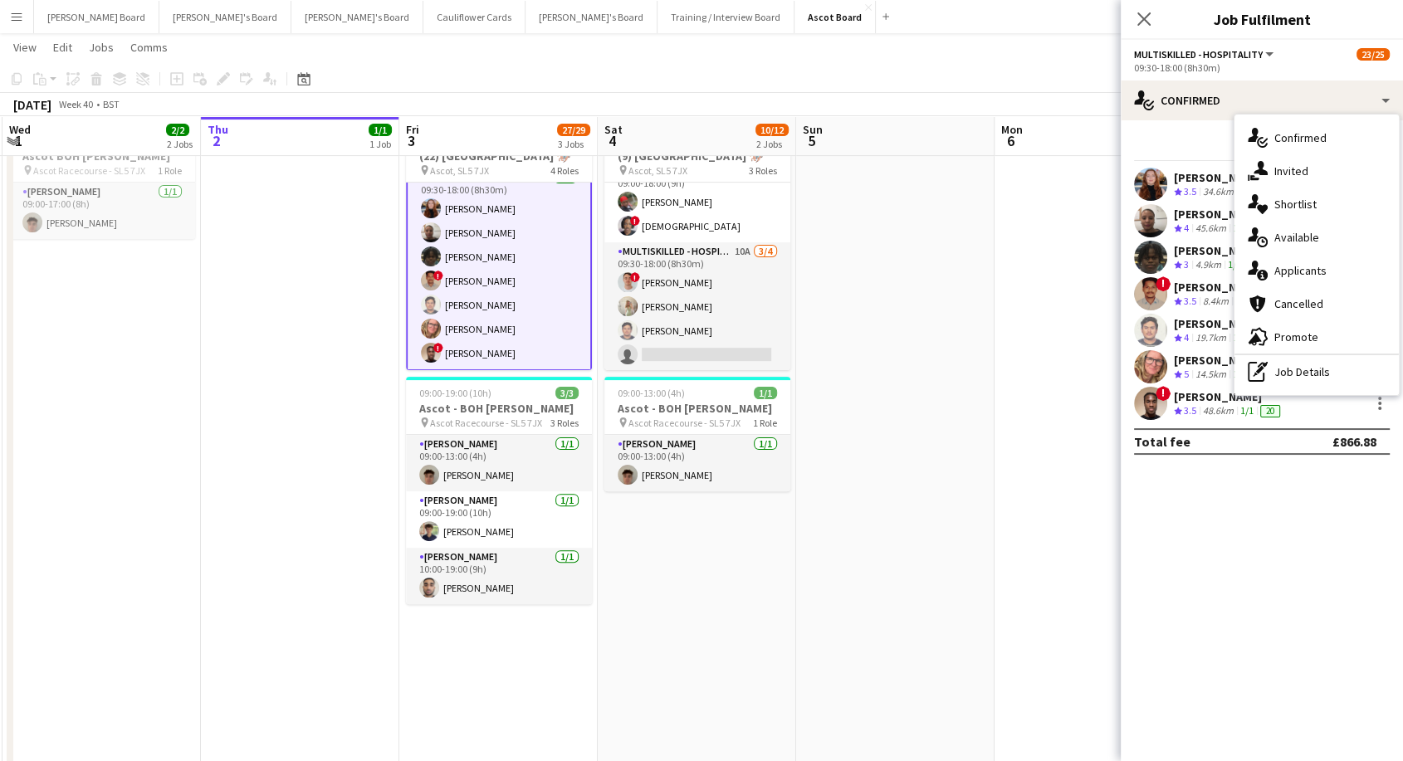
click at [1308, 368] on div "pen-write Job Details" at bounding box center [1317, 371] width 164 height 33
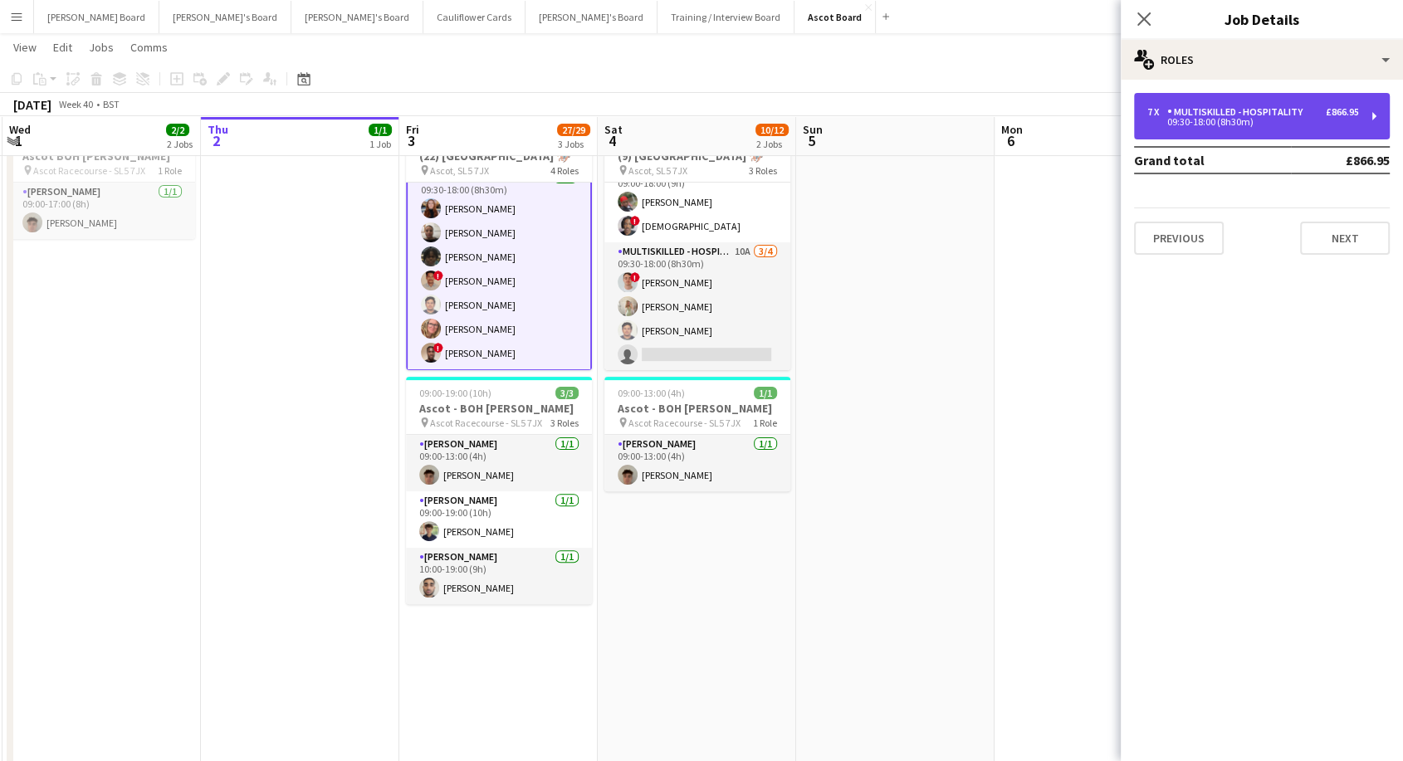
click at [1253, 135] on div "7 x Multiskilled - Hospitality £866.95 09:30-18:00 (8h30m)" at bounding box center [1262, 116] width 256 height 46
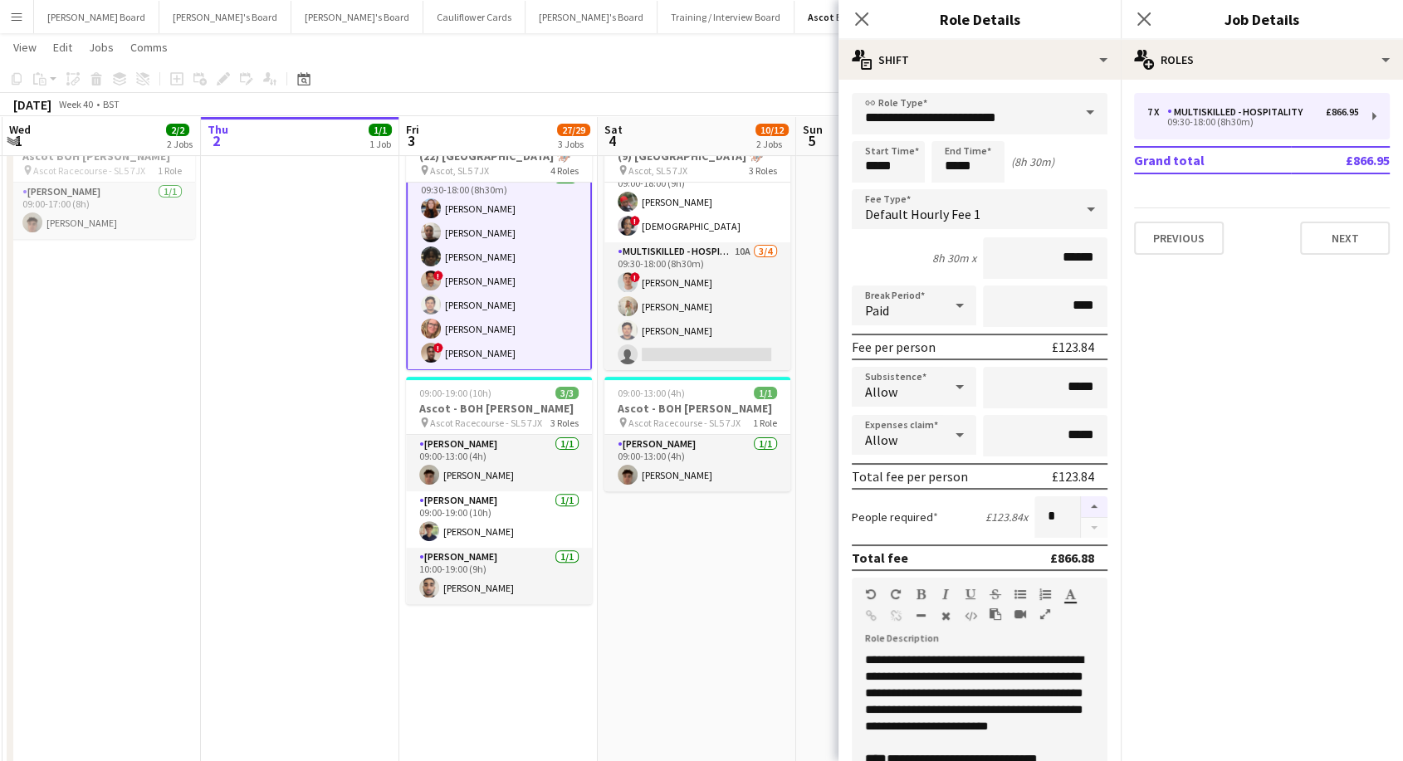
click at [1081, 506] on button "button" at bounding box center [1094, 507] width 27 height 22
type input "*"
click at [1148, 21] on icon "Close pop-in" at bounding box center [1144, 19] width 16 height 16
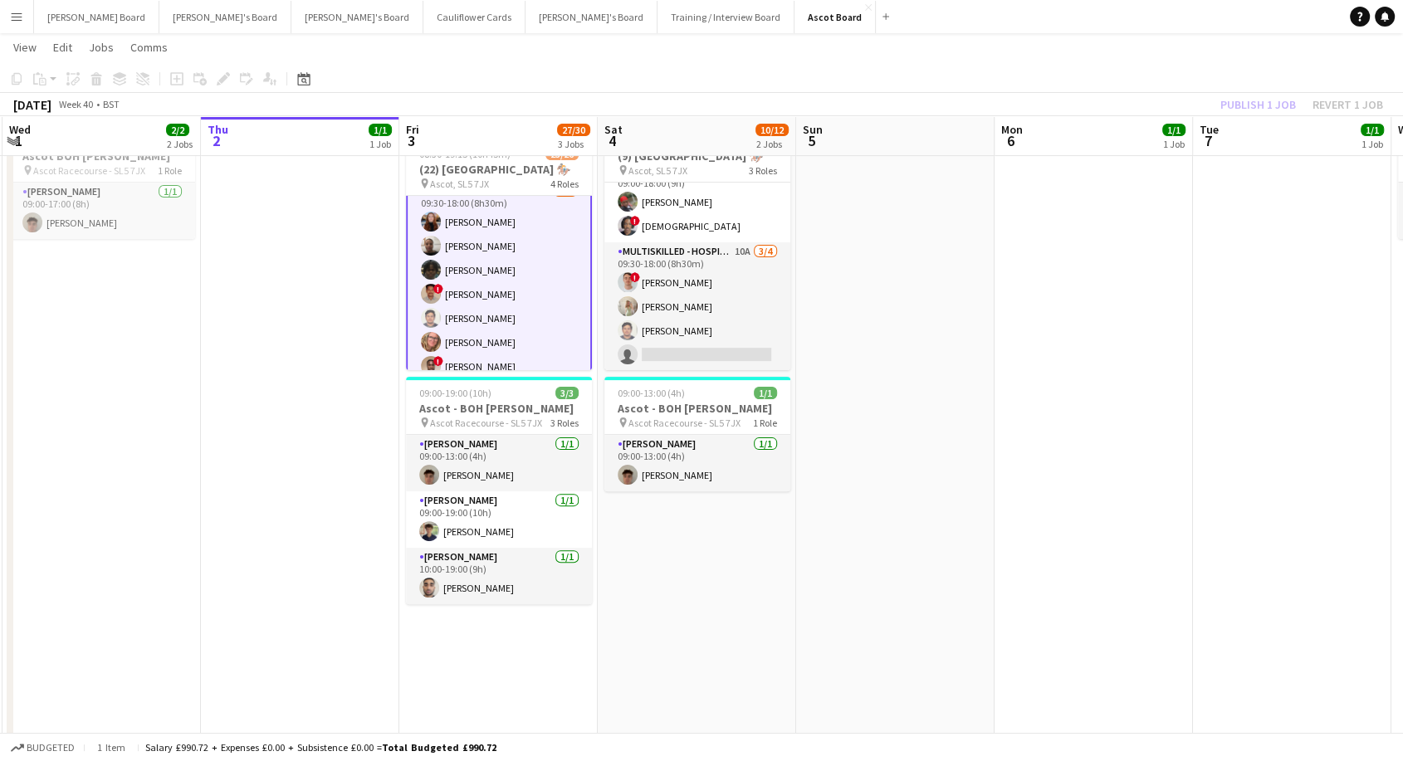
click at [501, 308] on app-card-role "Multiskilled - Hospitality 1I 18A [DATE] 09:30-18:00 (8h30m) [PERSON_NAME] [PER…" at bounding box center [499, 294] width 186 height 228
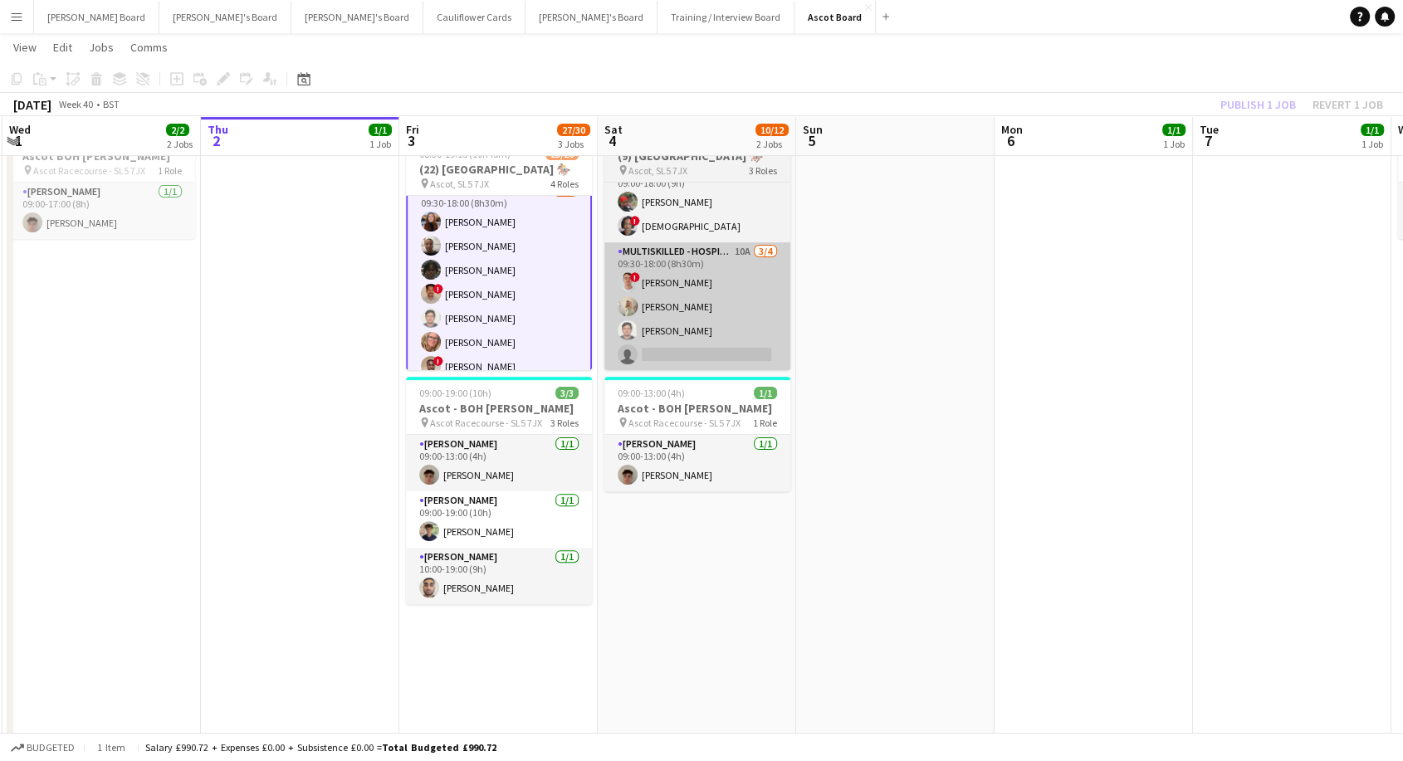
scroll to position [545, 0]
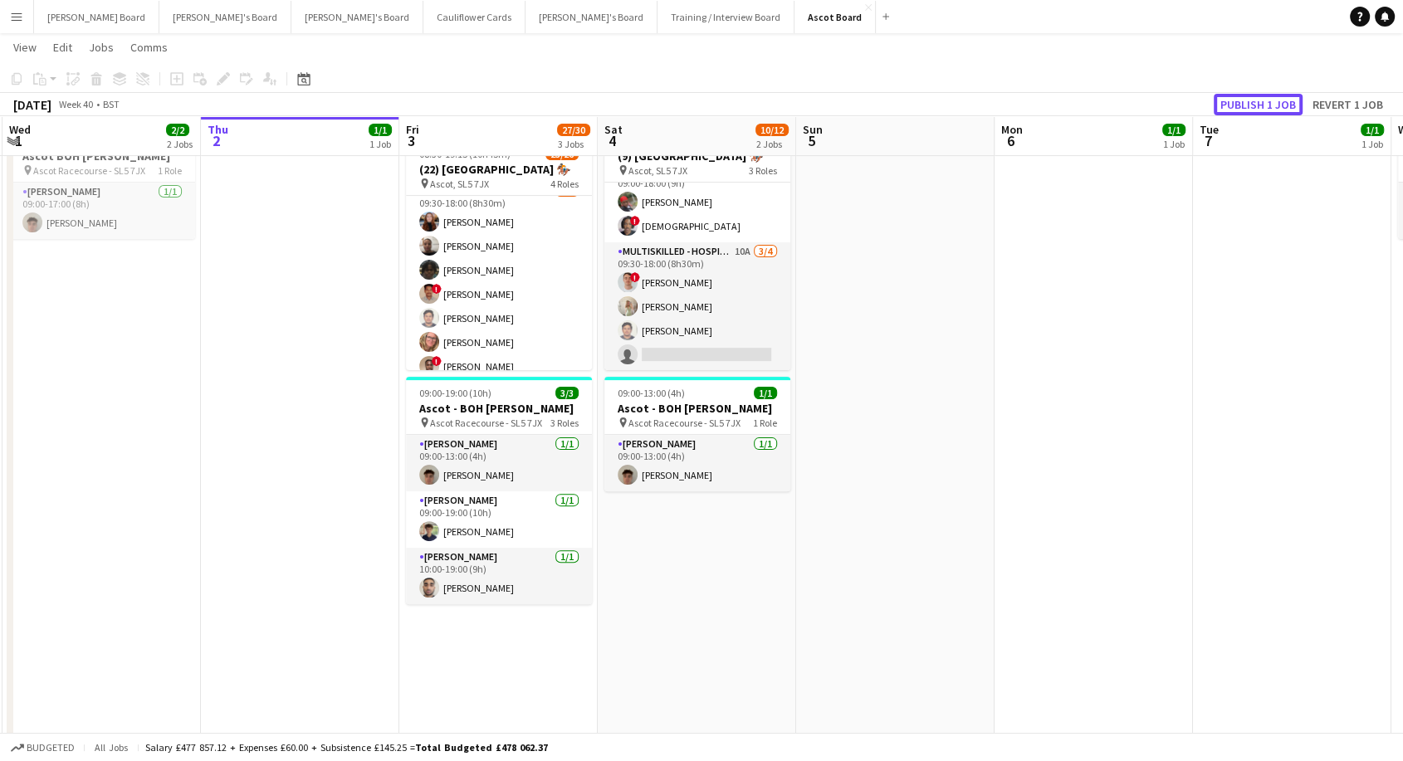
click at [1261, 100] on button "Publish 1 job" at bounding box center [1258, 105] width 89 height 22
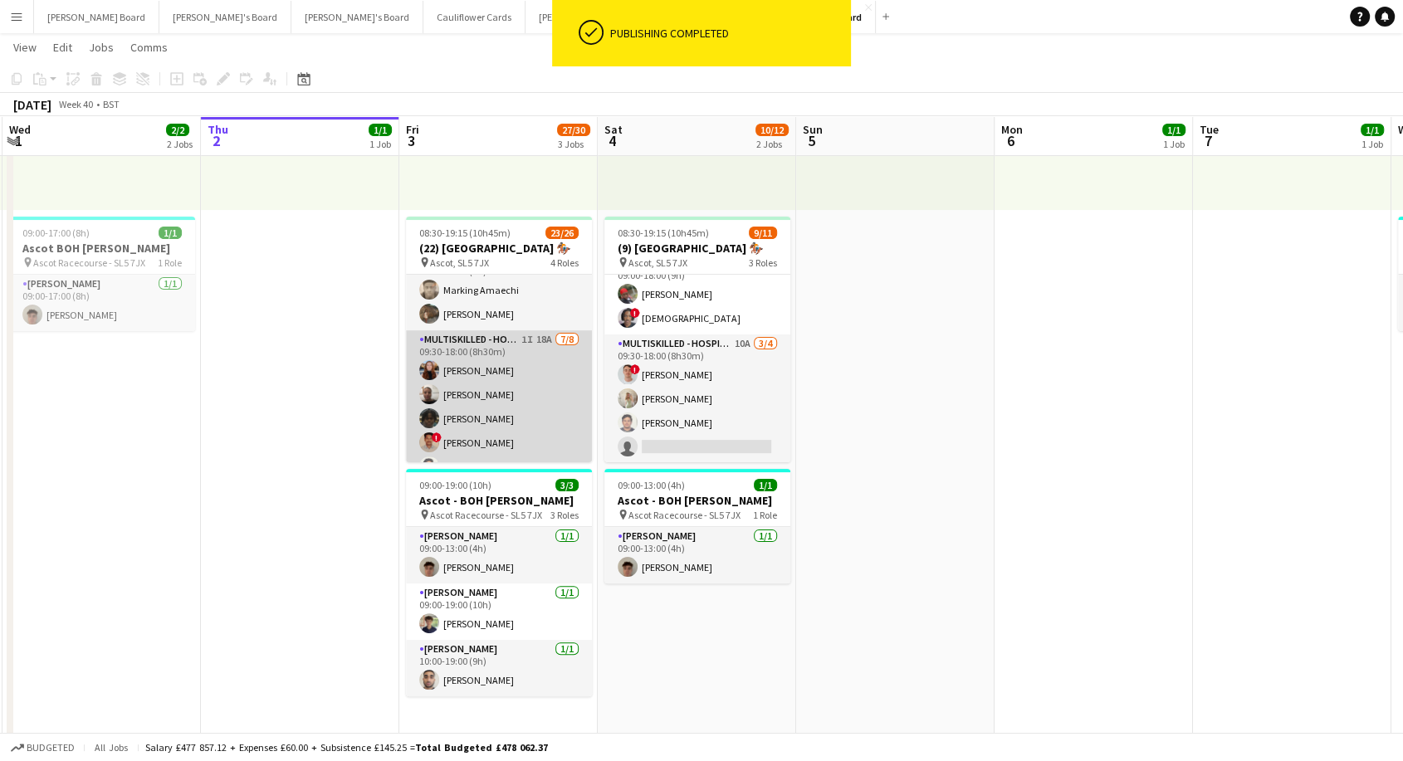
scroll to position [567, 0]
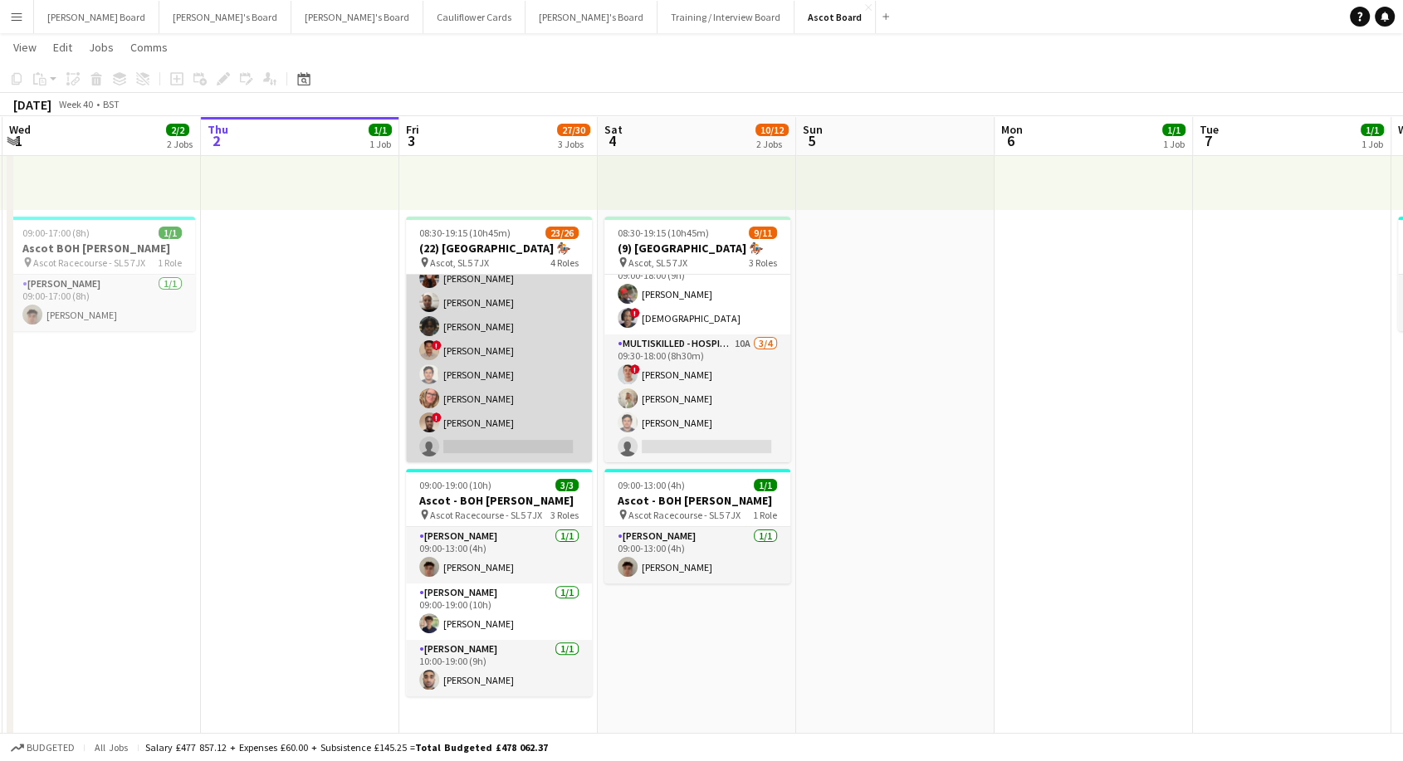
click at [506, 370] on app-card-role "Multiskilled - Hospitality 1I 18A [DATE] 09:30-18:00 (8h30m) [PERSON_NAME] [PER…" at bounding box center [499, 350] width 186 height 225
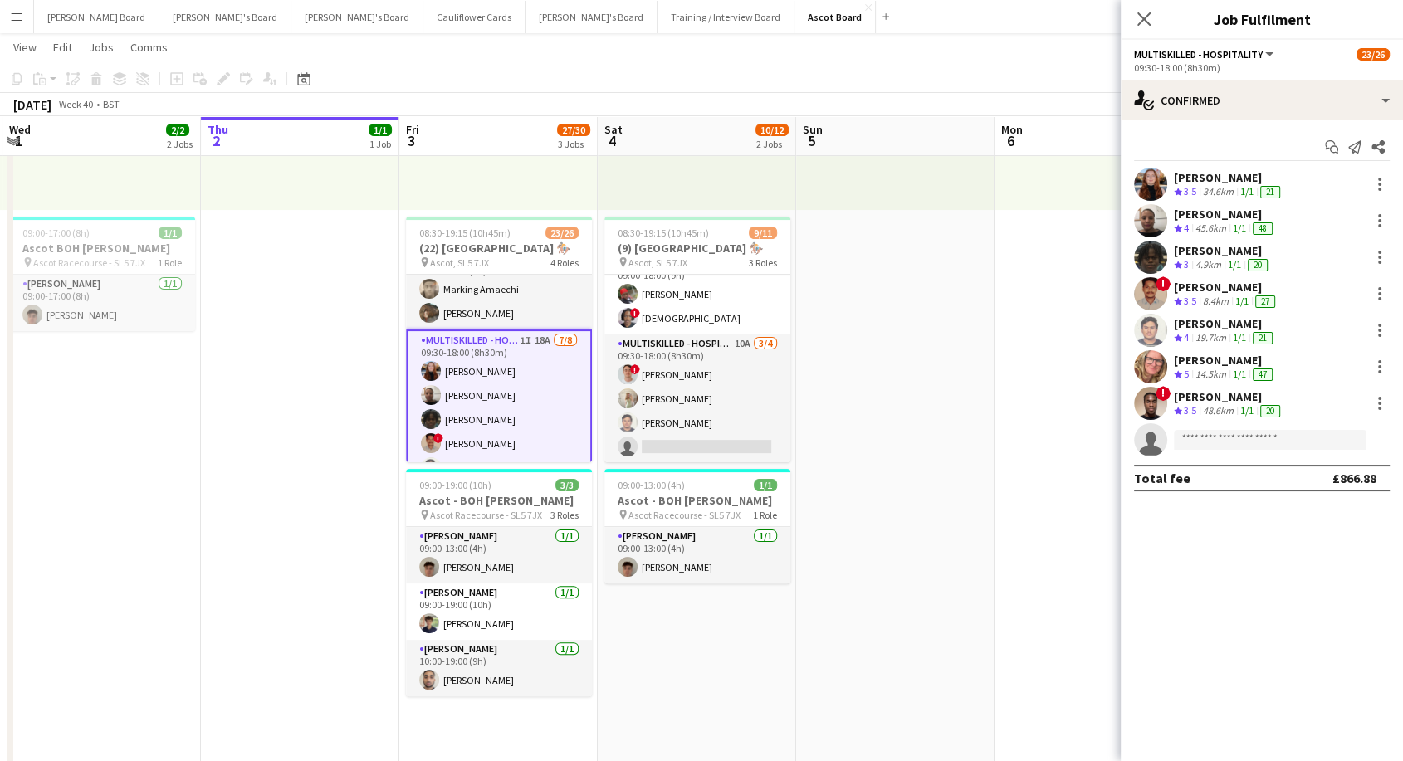
scroll to position [477, 0]
click at [490, 407] on app-card-role "Multiskilled - Hospitality 1I 18A [DATE] 09:30-18:00 (8h30m) [PERSON_NAME] [PER…" at bounding box center [499, 443] width 186 height 228
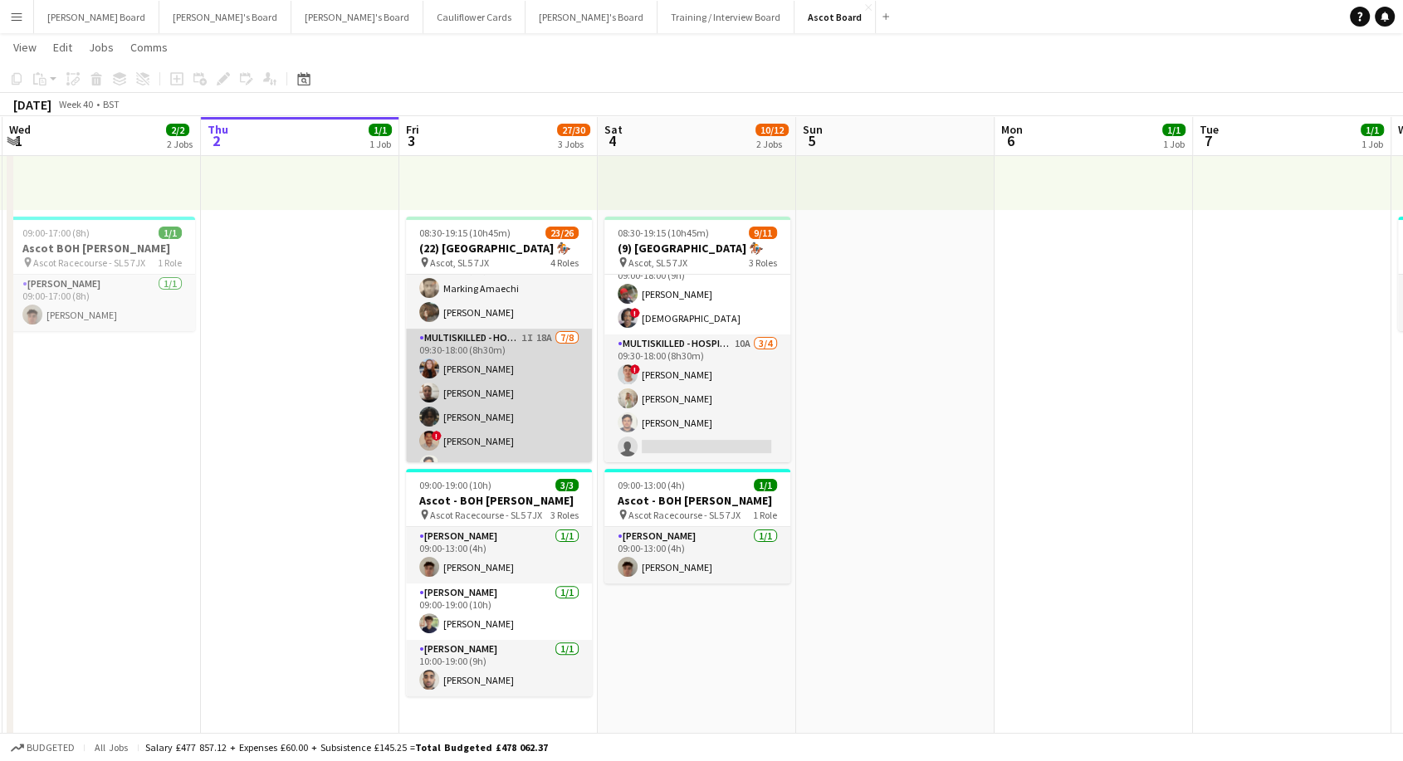
click at [513, 369] on app-card-role "Multiskilled - Hospitality 1I 18A [DATE] 09:30-18:00 (8h30m) [PERSON_NAME] [PER…" at bounding box center [499, 441] width 186 height 225
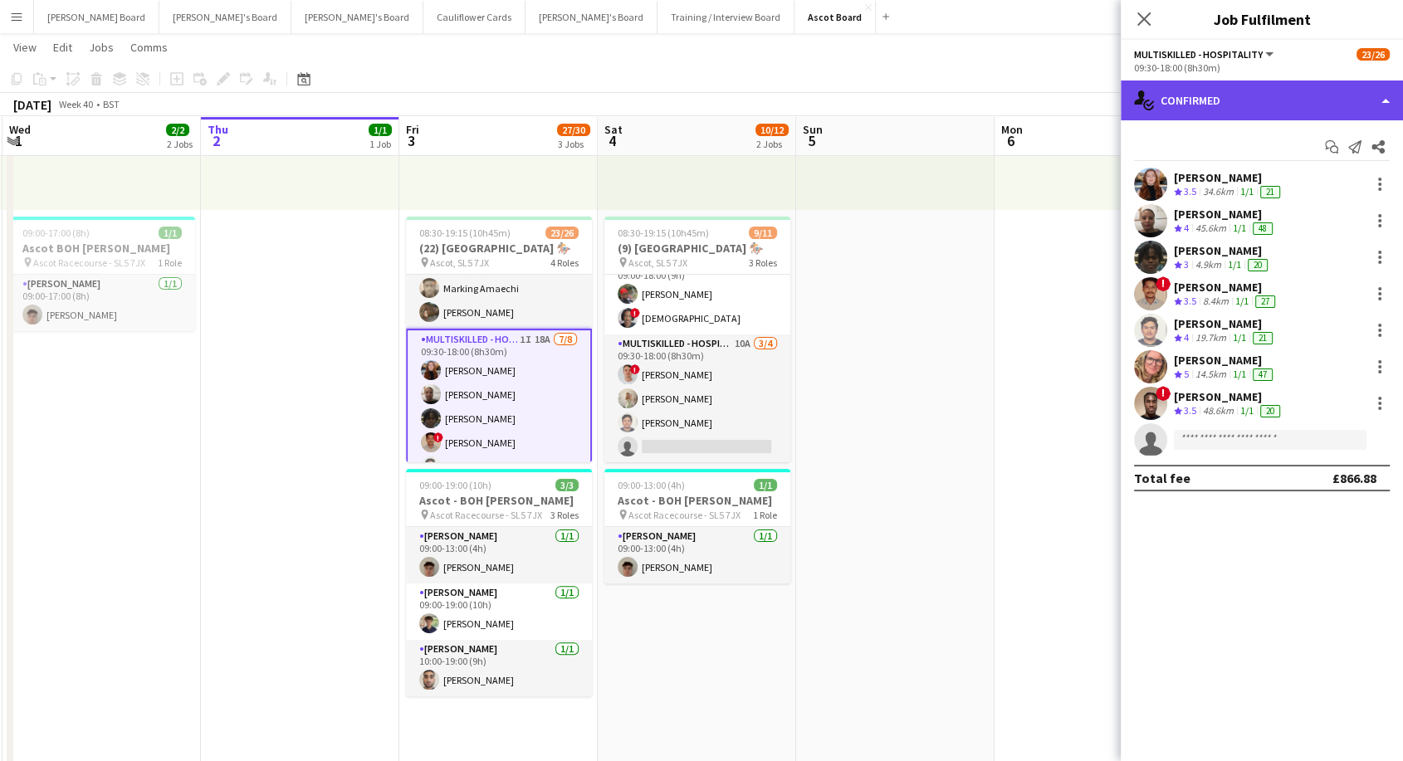
click at [1200, 96] on div "single-neutral-actions-check-2 Confirmed" at bounding box center [1262, 101] width 282 height 40
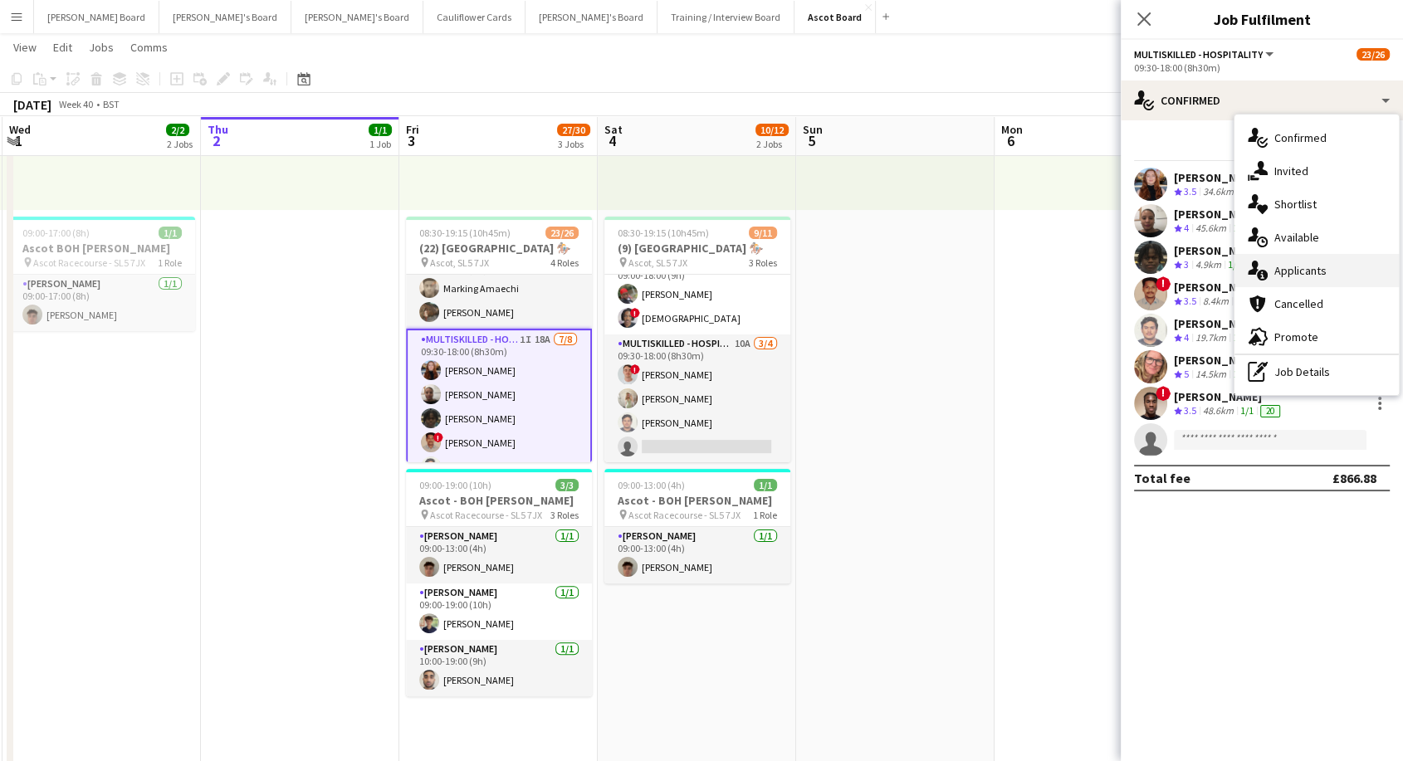
click at [1299, 278] on div "single-neutral-actions-information Applicants" at bounding box center [1317, 270] width 164 height 33
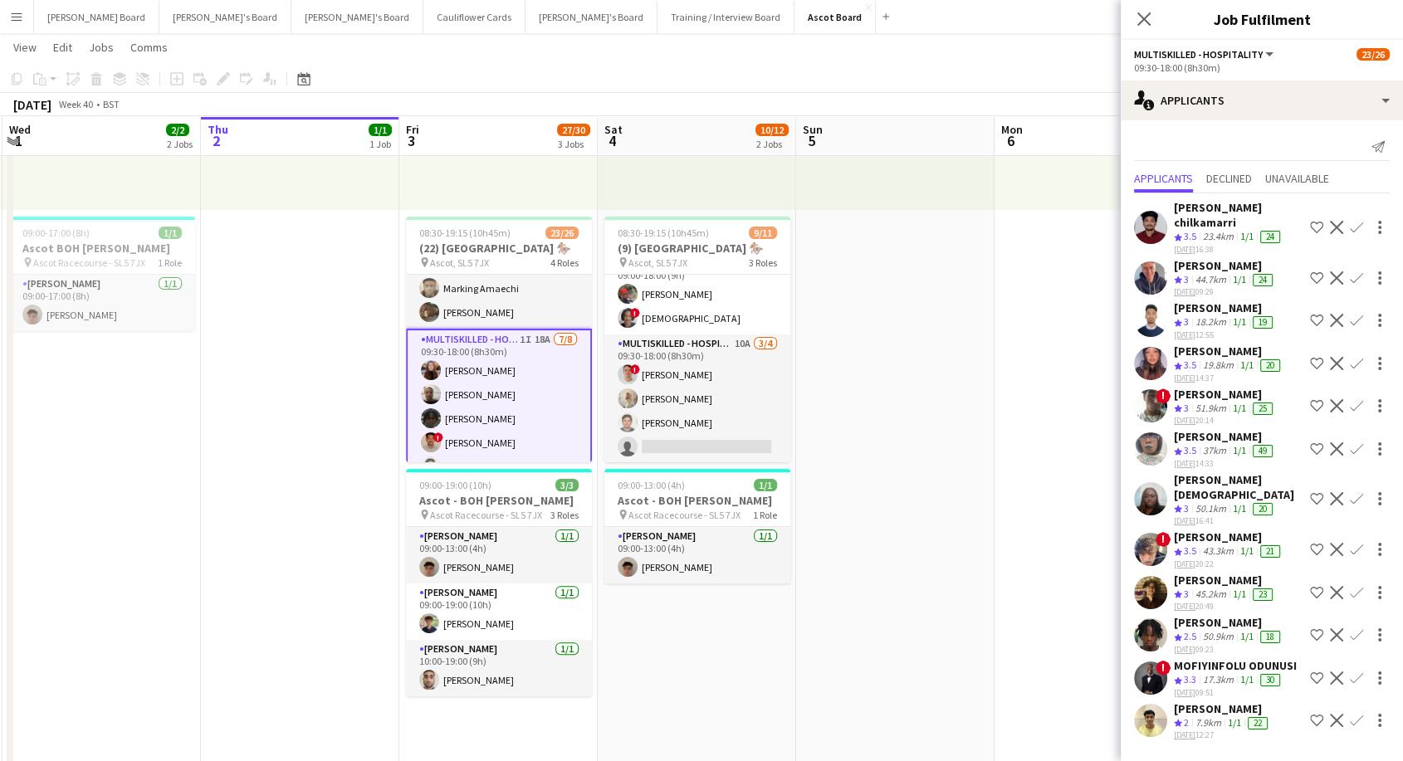
click at [1350, 357] on app-icon "Confirm" at bounding box center [1356, 363] width 13 height 13
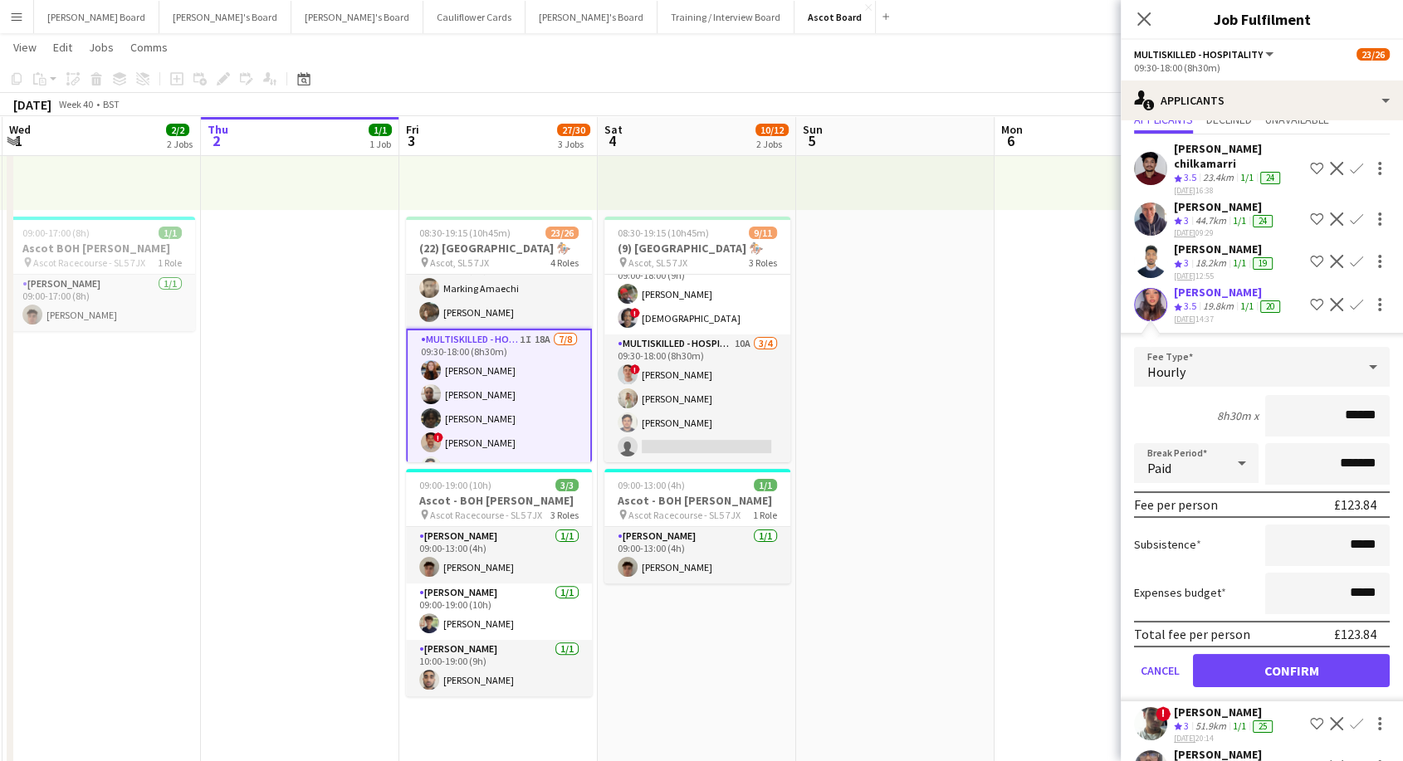
scroll to position [184, 0]
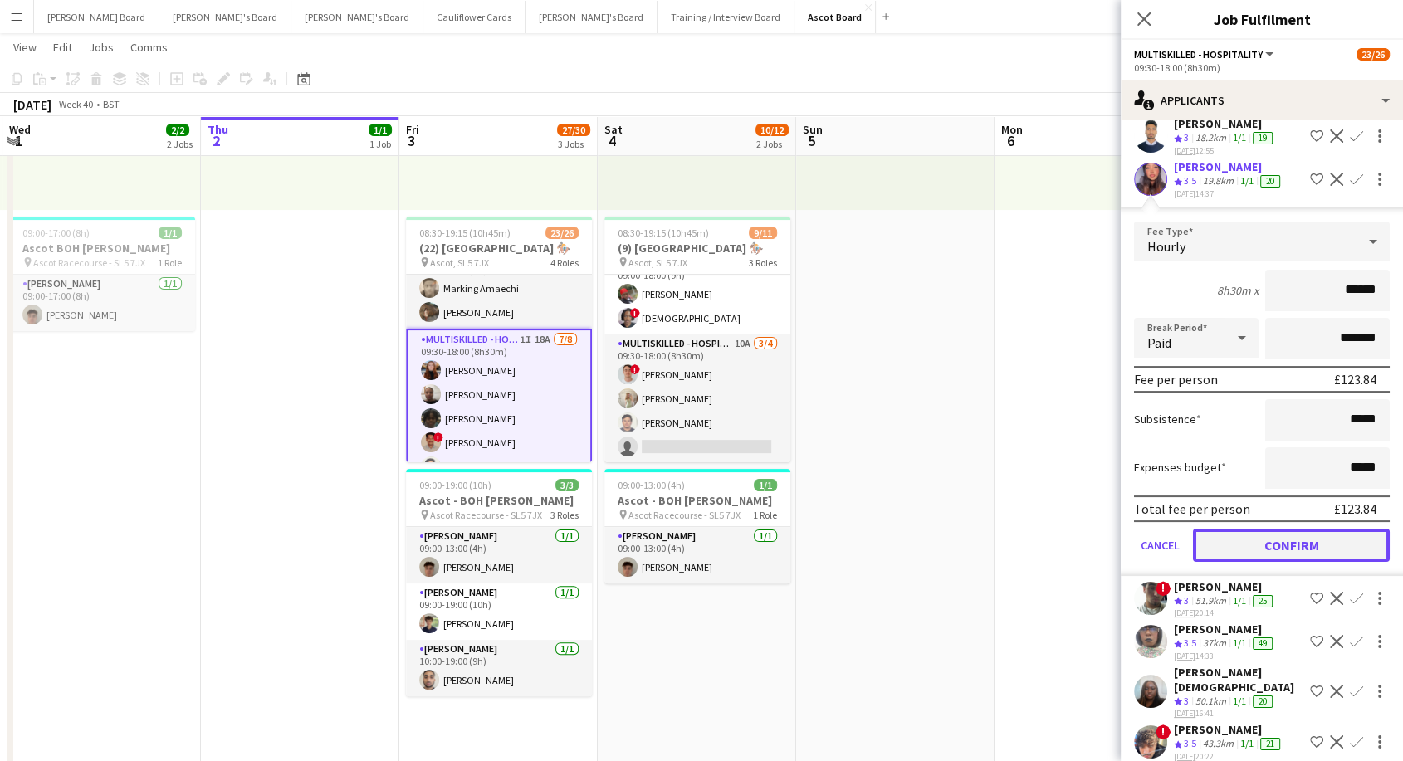
click at [1281, 529] on button "Confirm" at bounding box center [1291, 545] width 197 height 33
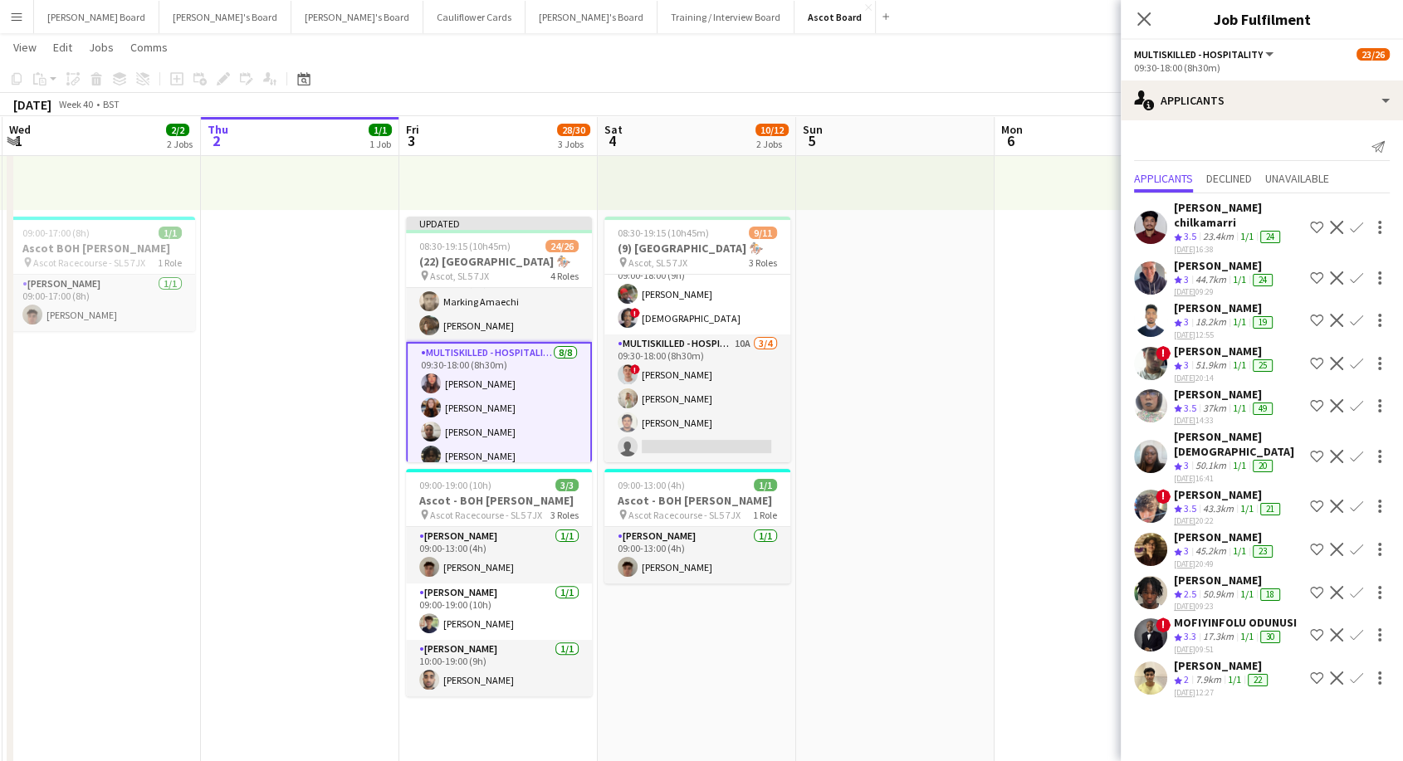
scroll to position [0, 0]
click at [1143, 18] on icon at bounding box center [1144, 19] width 16 height 16
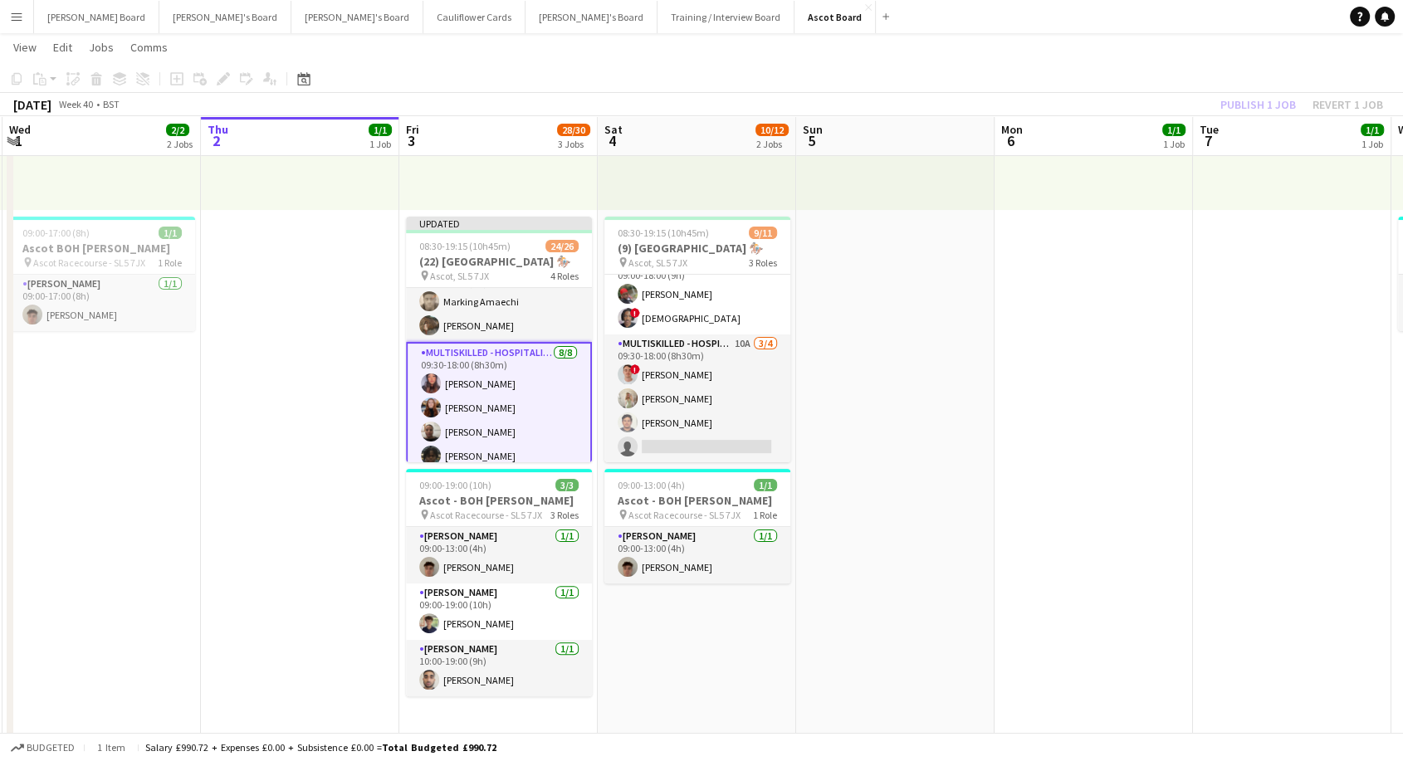
click at [1257, 109] on div "Publish 1 job Revert 1 job" at bounding box center [1302, 105] width 203 height 22
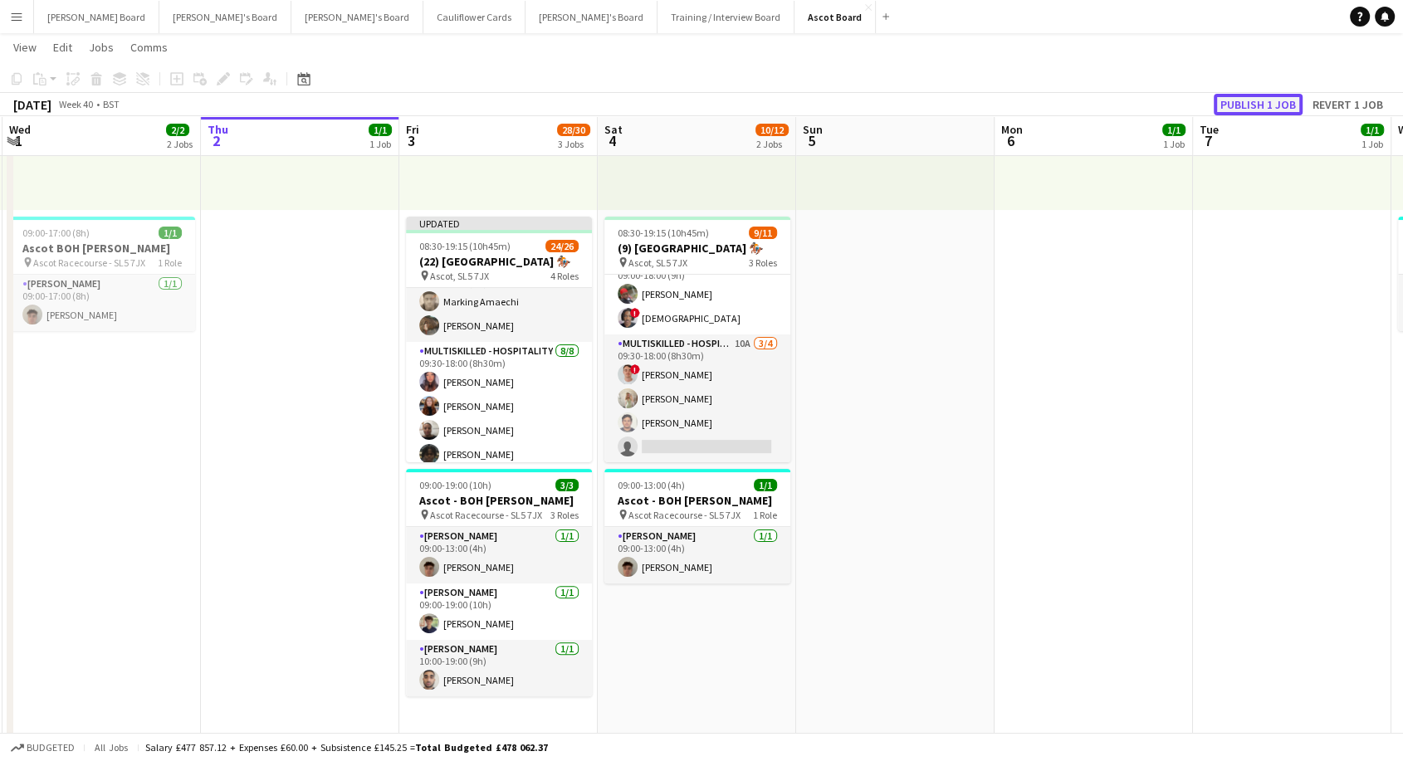
click at [1257, 105] on button "Publish 1 job" at bounding box center [1258, 105] width 89 height 22
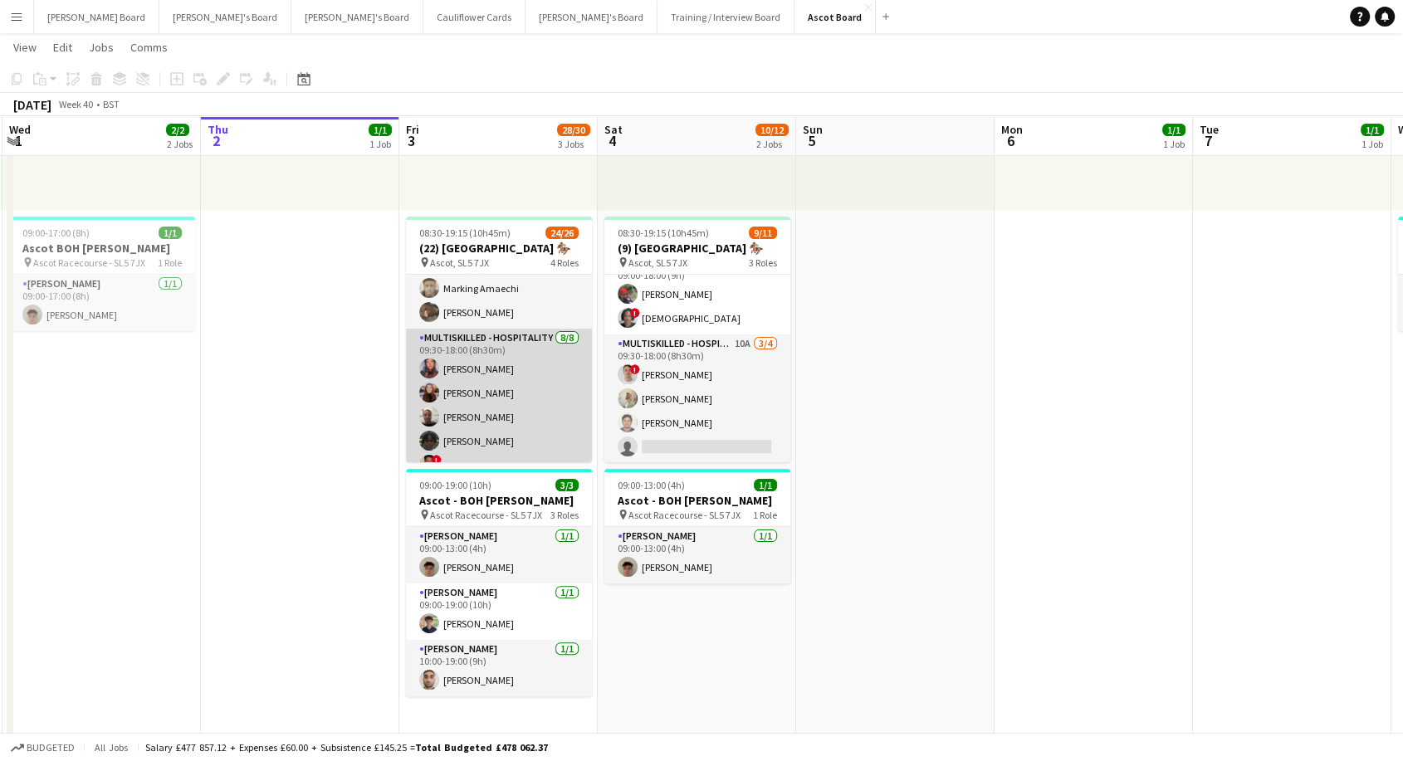
click at [491, 364] on app-card-role "Multiskilled - Hospitality [DATE] 09:30-18:00 (8h30m) [PERSON_NAME] [PERSON_NAM…" at bounding box center [499, 441] width 186 height 225
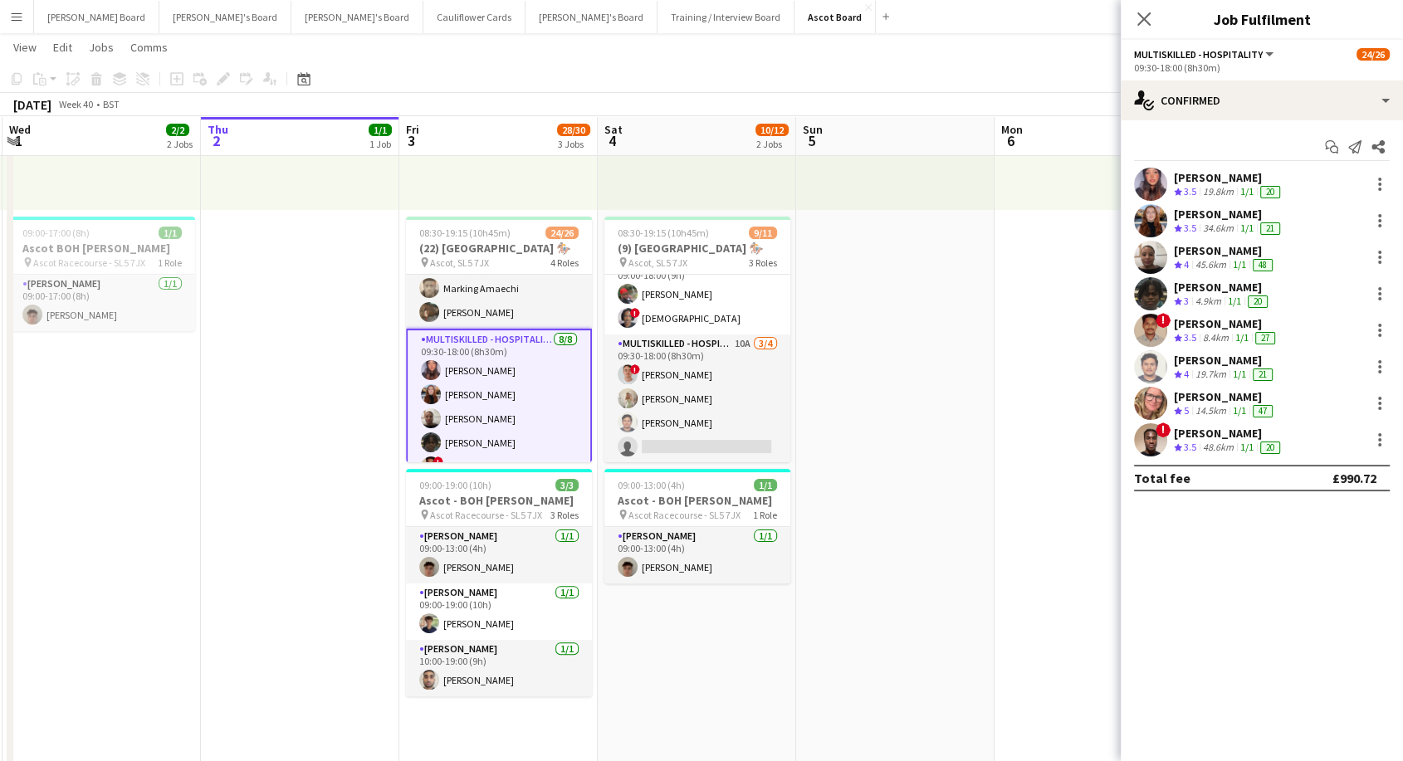
click at [1228, 172] on div "[PERSON_NAME]" at bounding box center [1229, 177] width 110 height 15
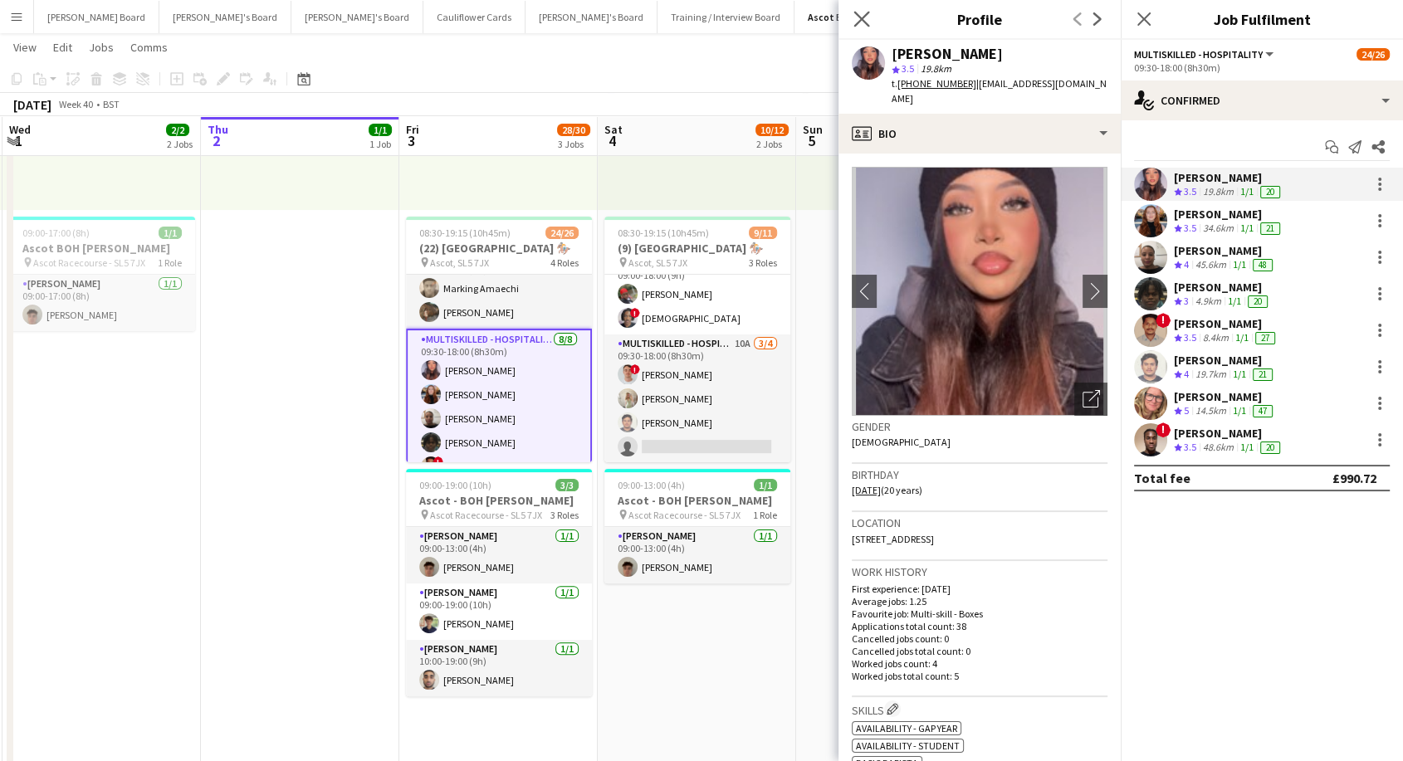
click at [866, 17] on icon "Close pop-in" at bounding box center [862, 19] width 16 height 16
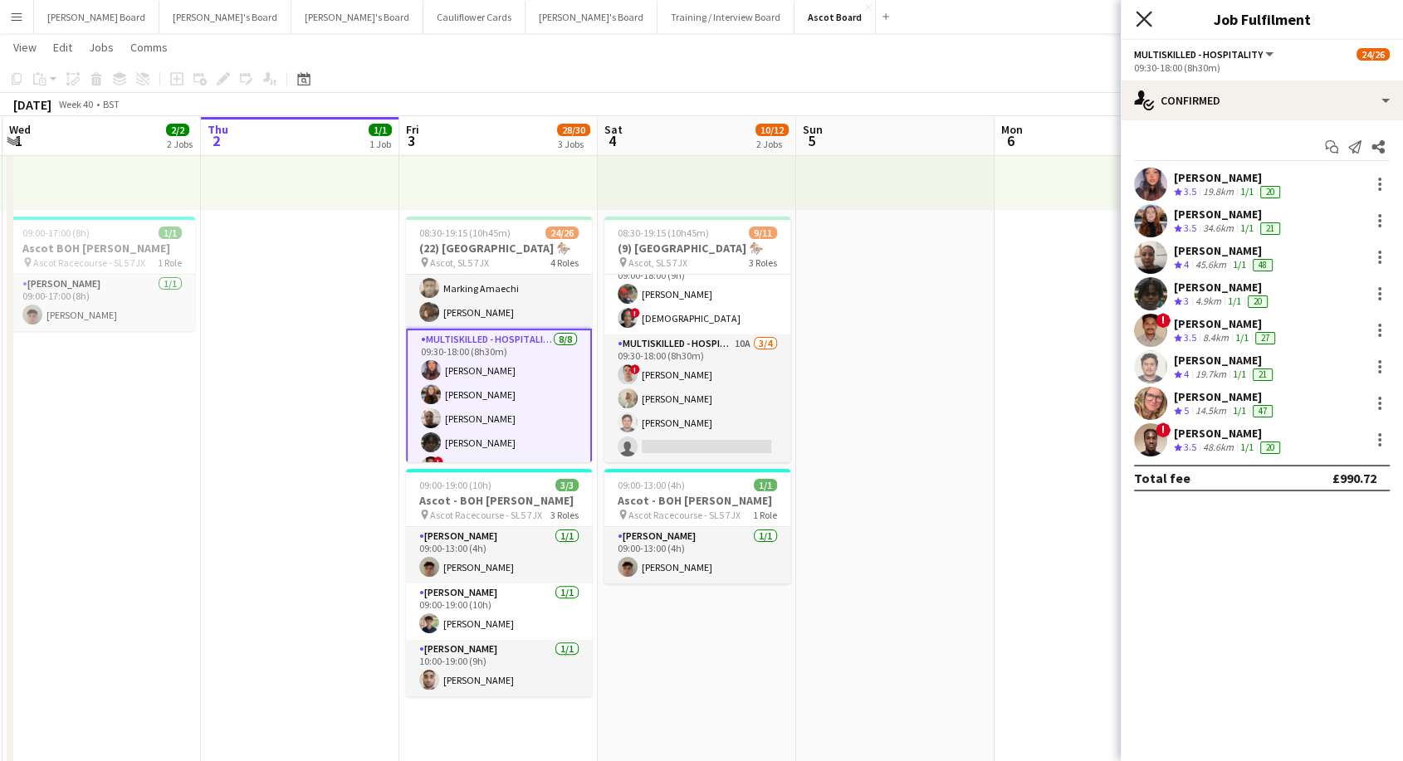
click at [1149, 26] on icon "Close pop-in" at bounding box center [1144, 19] width 16 height 16
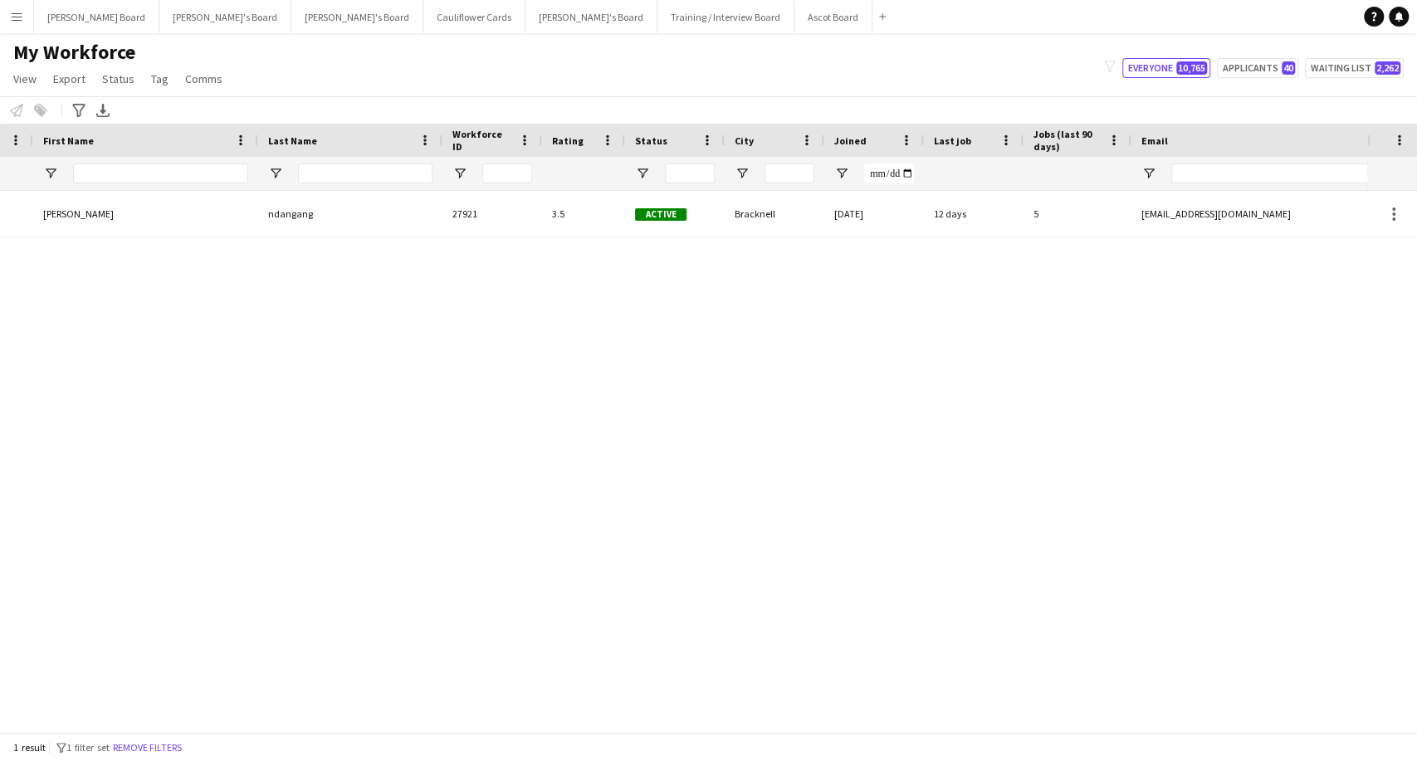
scroll to position [0, 75]
click at [26, 19] on button "Menu" at bounding box center [16, 16] width 33 height 33
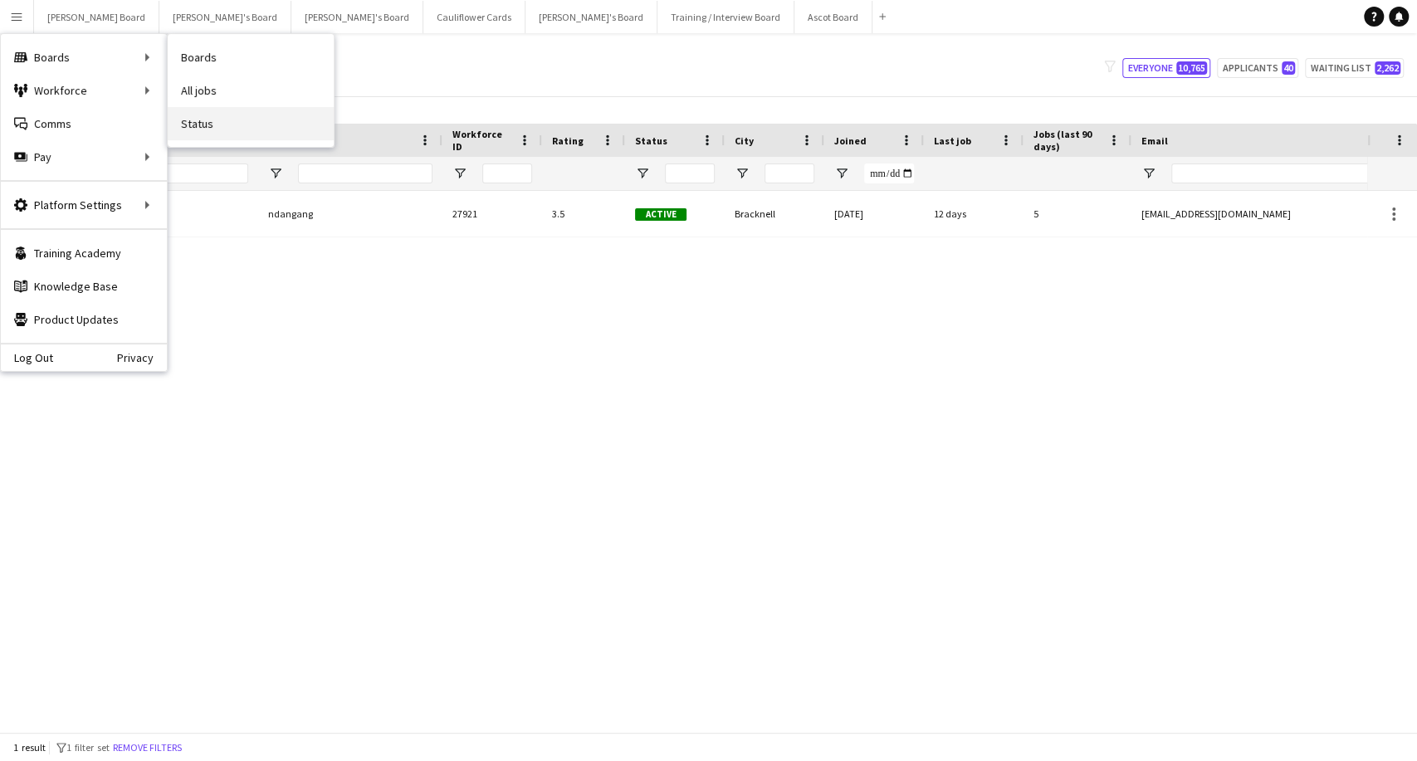
click at [206, 130] on link "Status" at bounding box center [251, 123] width 166 height 33
